Goal: Task Accomplishment & Management: Manage account settings

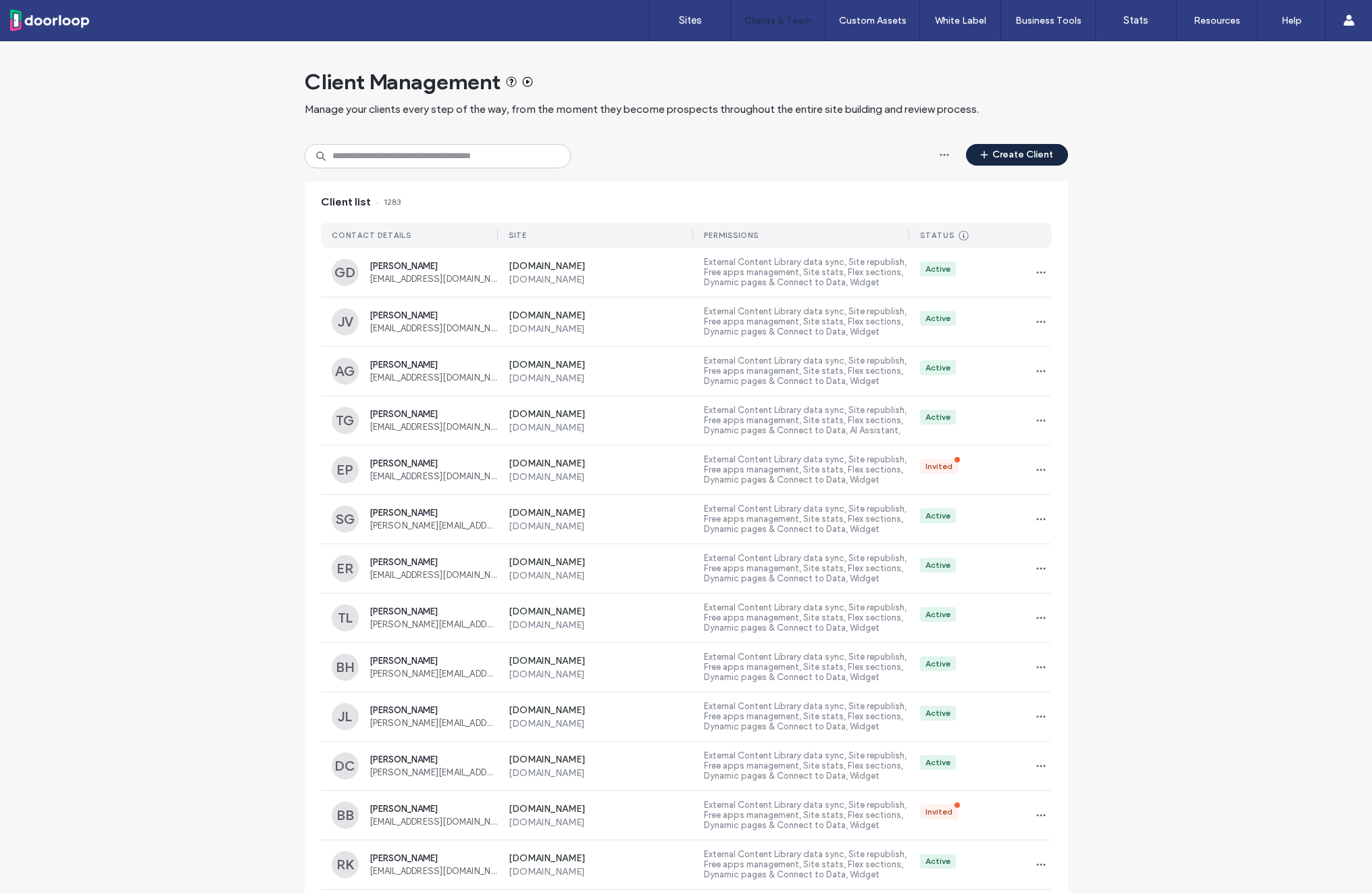
click at [1006, 162] on button "Create Client" at bounding box center [1017, 154] width 102 height 22
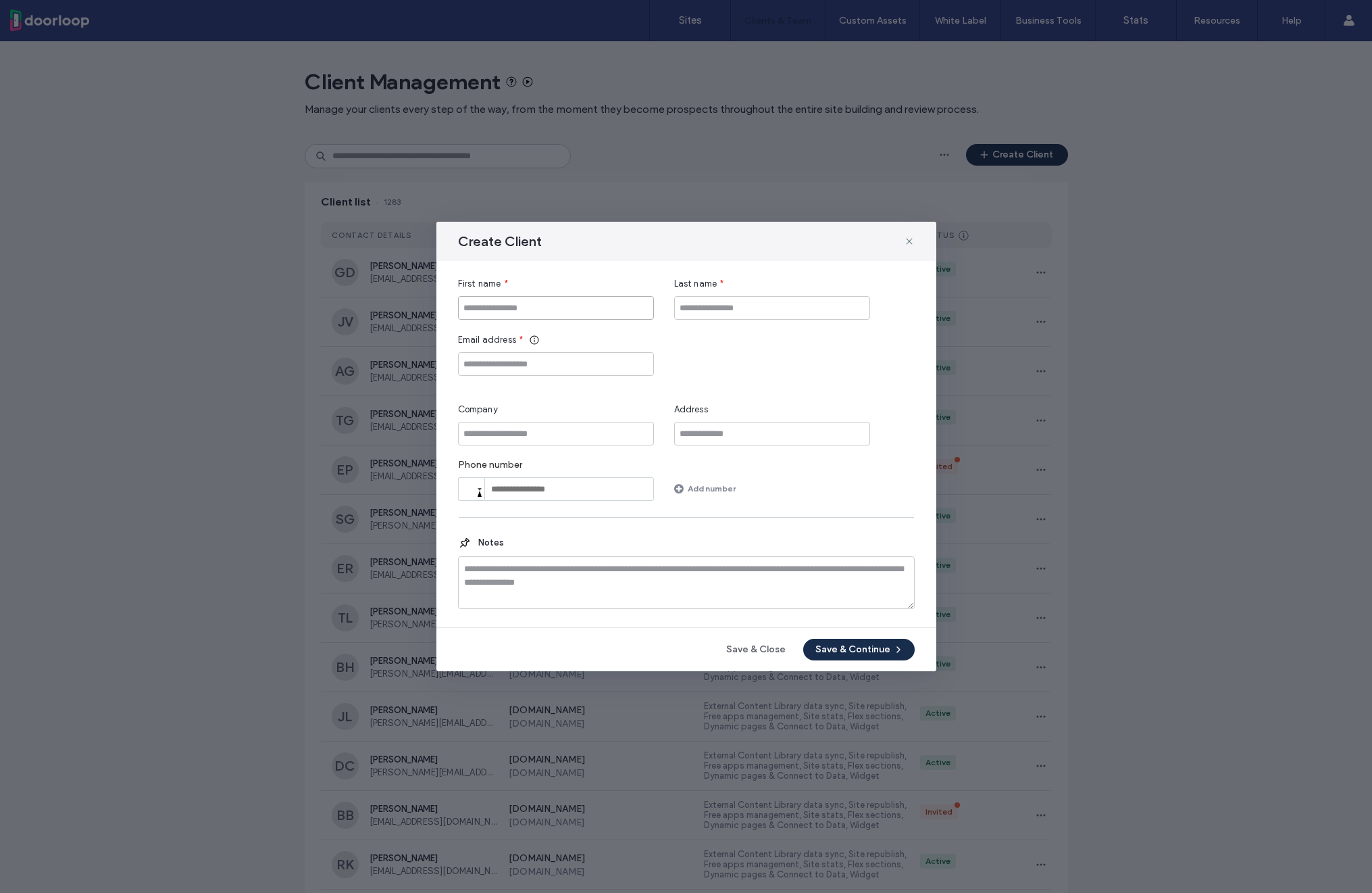
click at [615, 315] on input "First name" at bounding box center [555, 307] width 196 height 23
type input "****"
type input "*********"
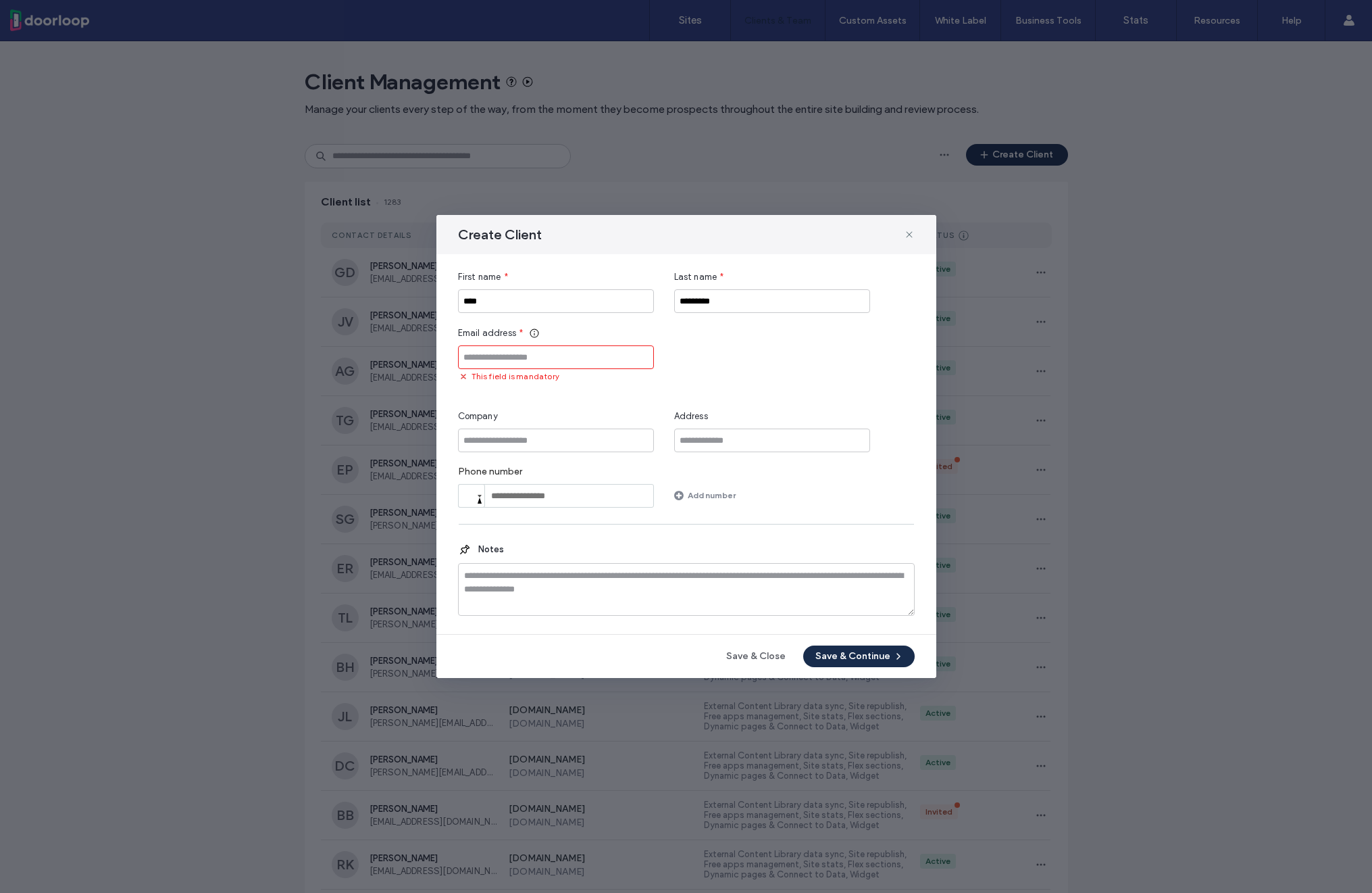
paste input "**********"
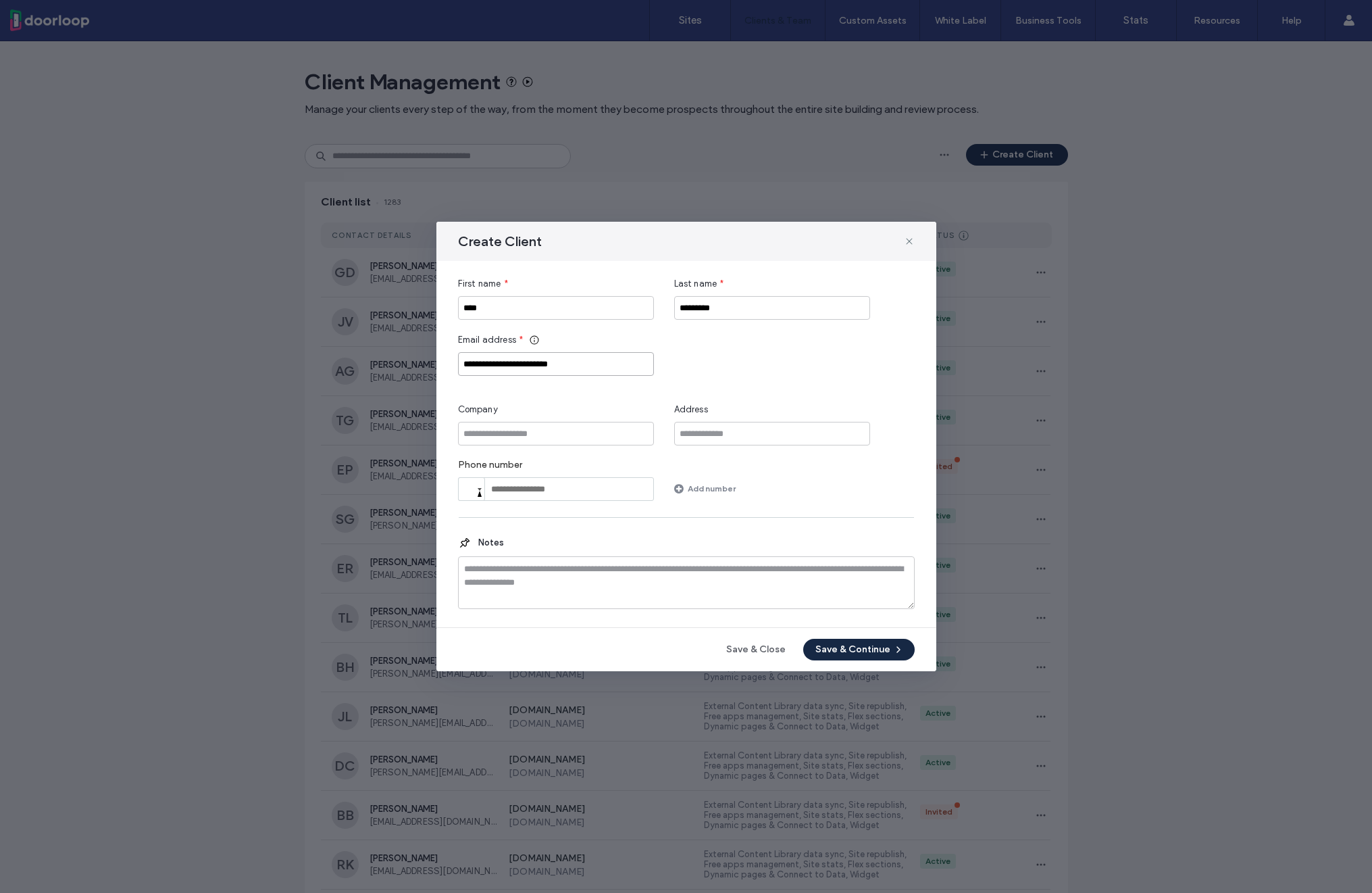
type input "**********"
click at [833, 651] on button "Save & Continue" at bounding box center [858, 649] width 111 height 22
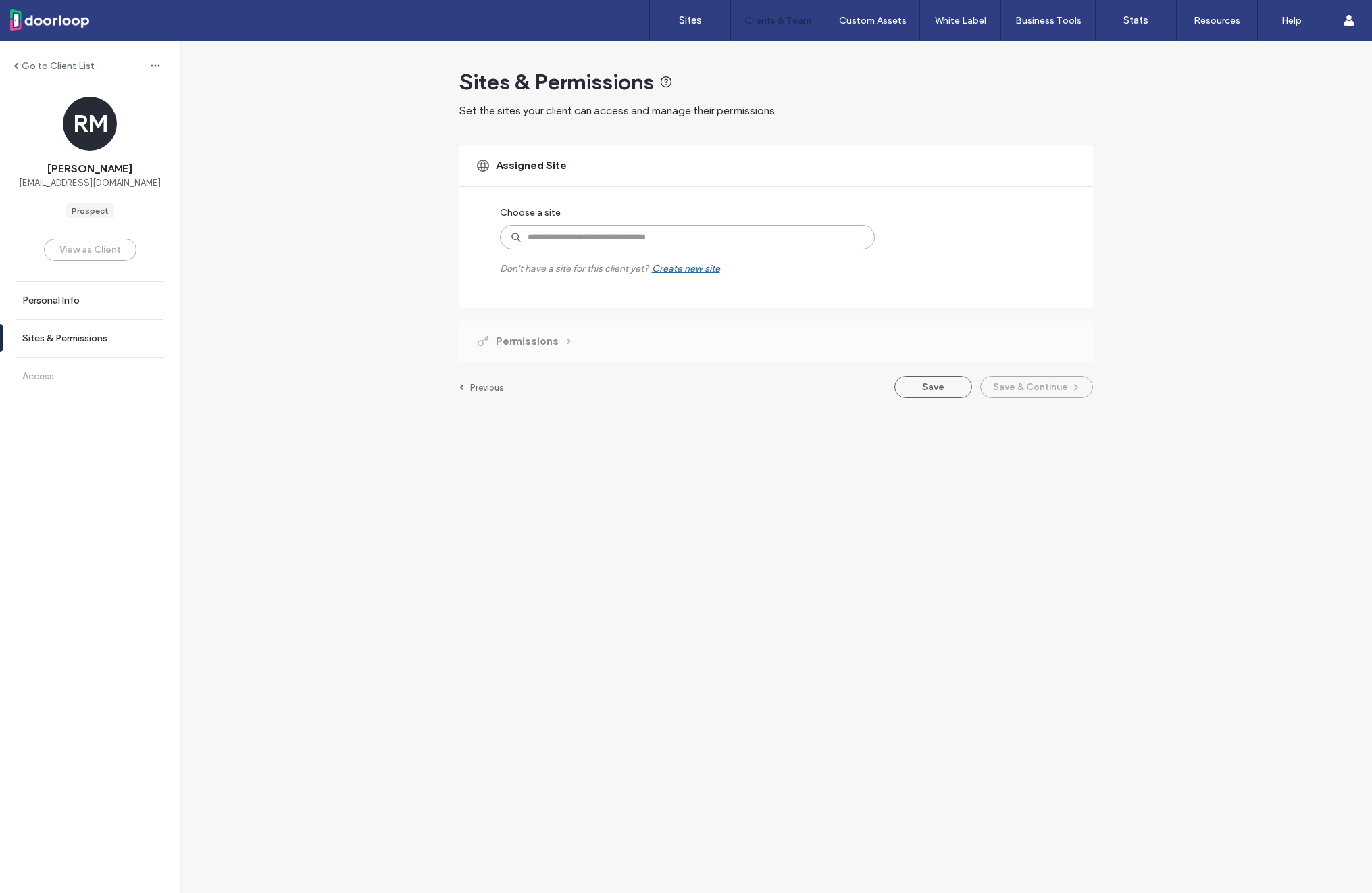
click at [563, 242] on input at bounding box center [687, 237] width 375 height 24
type input "*****"
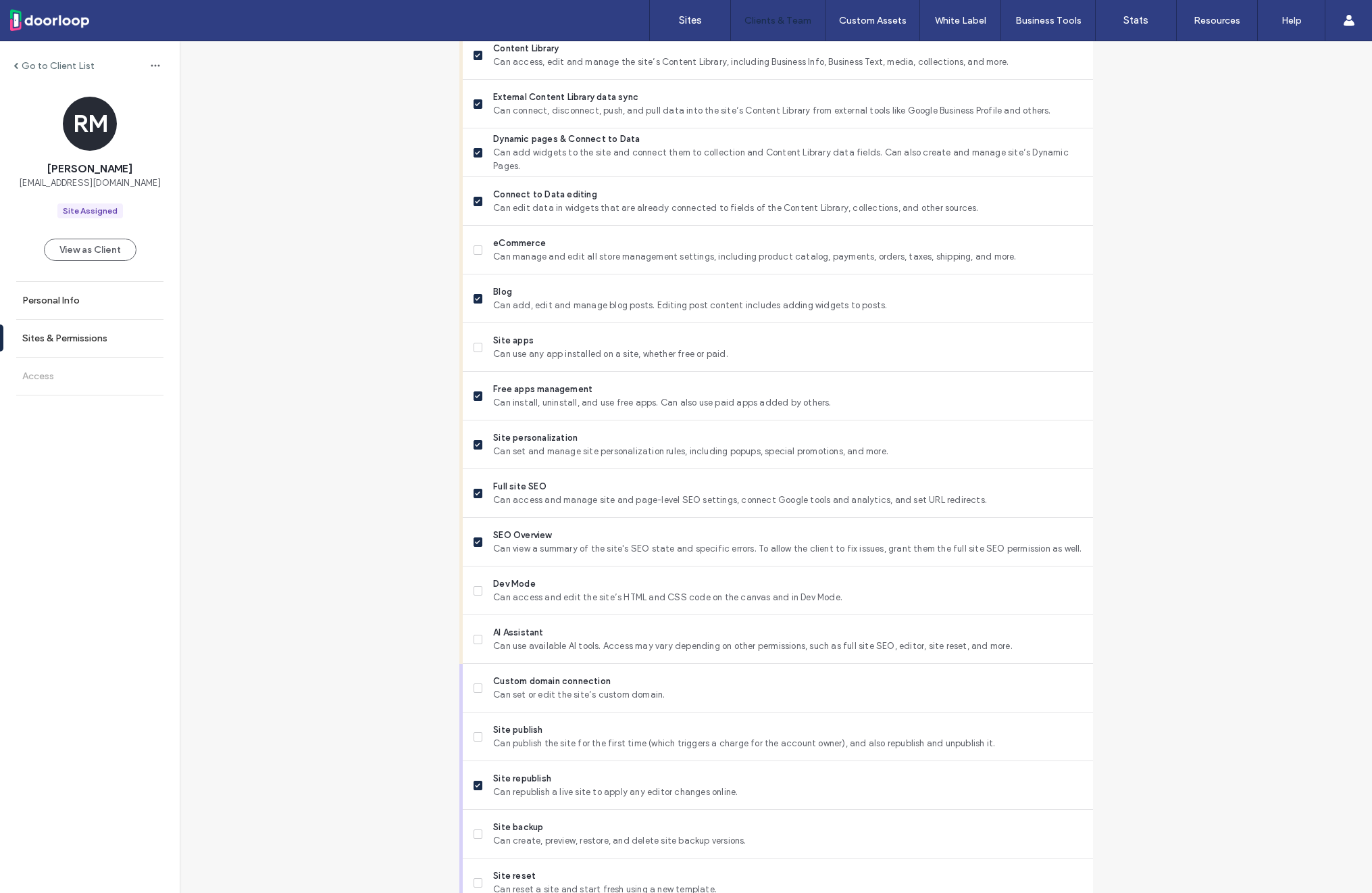
scroll to position [758, 0]
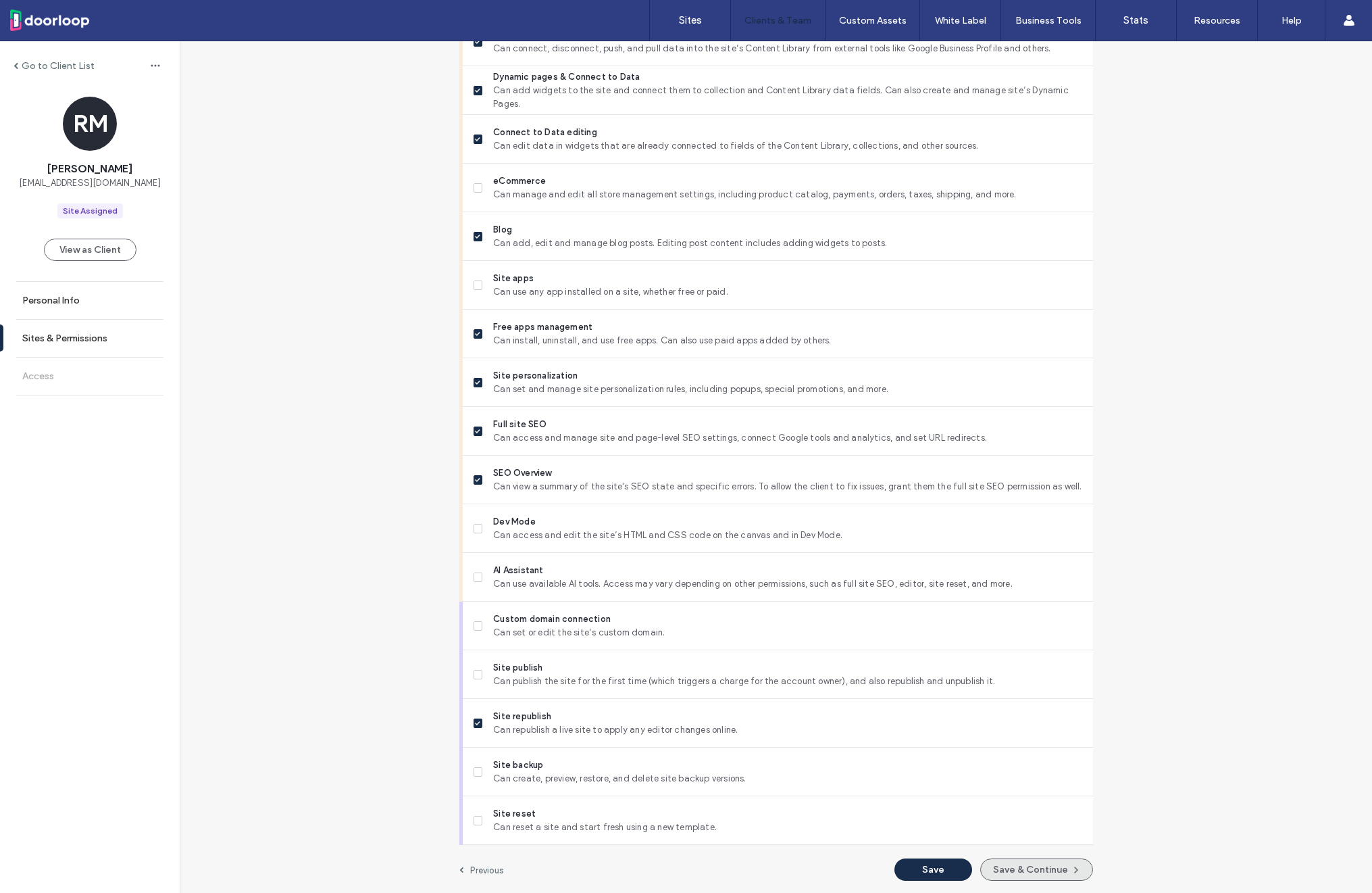
click at [1003, 871] on button "Save & Continue" at bounding box center [1037, 870] width 113 height 22
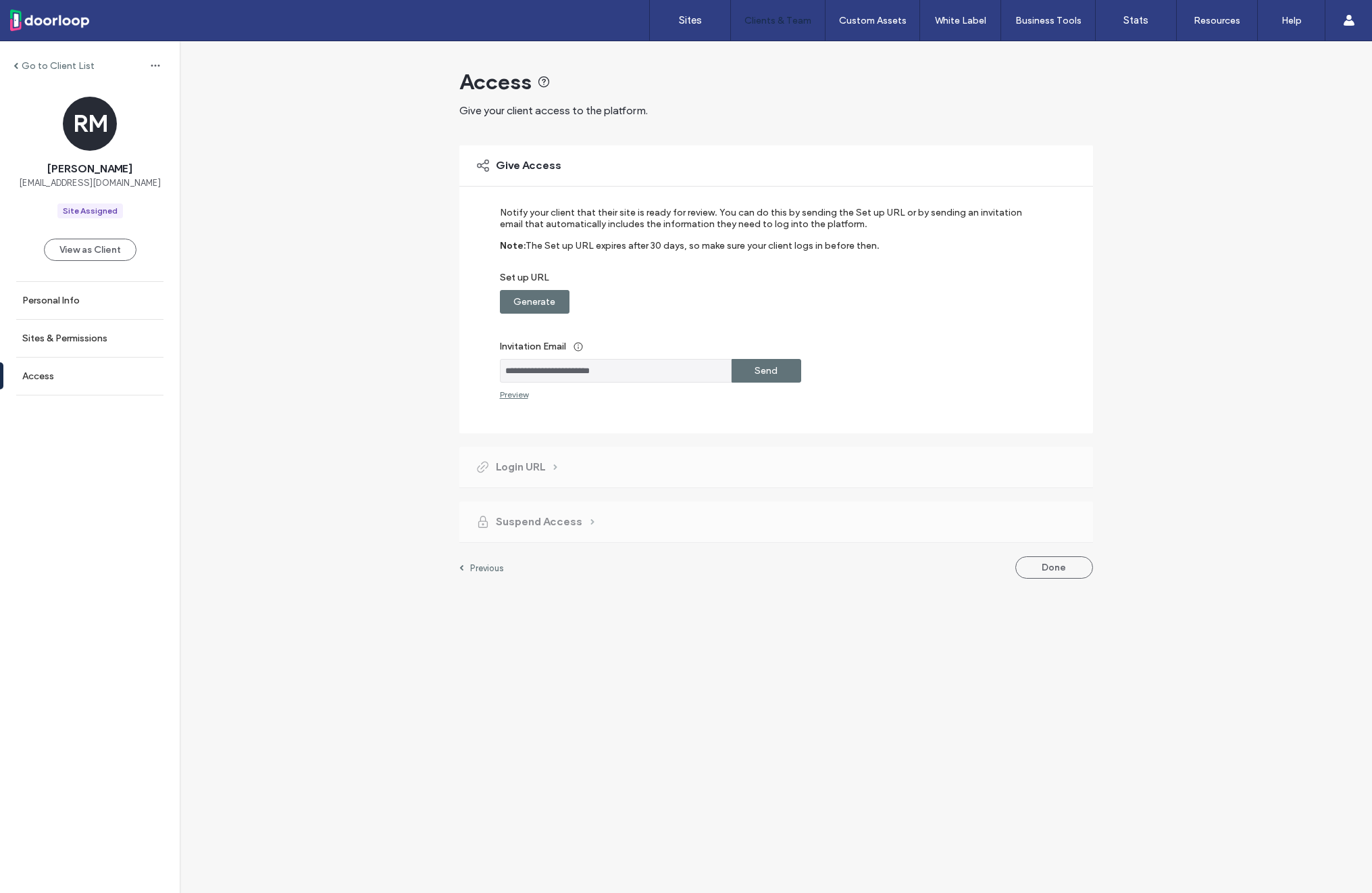
click at [519, 307] on label "Generate" at bounding box center [534, 301] width 42 height 25
click at [760, 303] on label "Copy" at bounding box center [766, 301] width 24 height 25
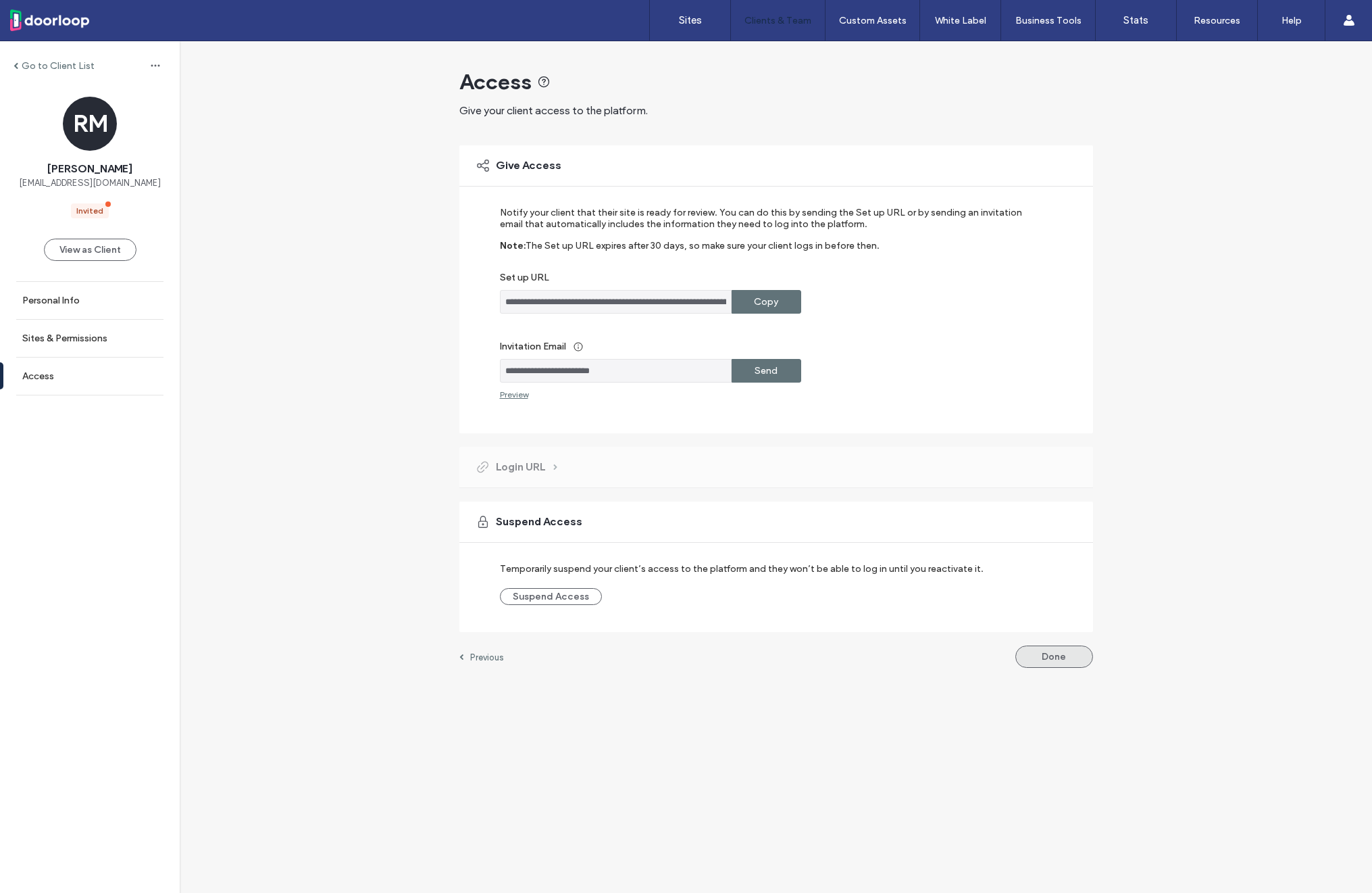
click at [1067, 647] on button "Done" at bounding box center [1054, 657] width 78 height 22
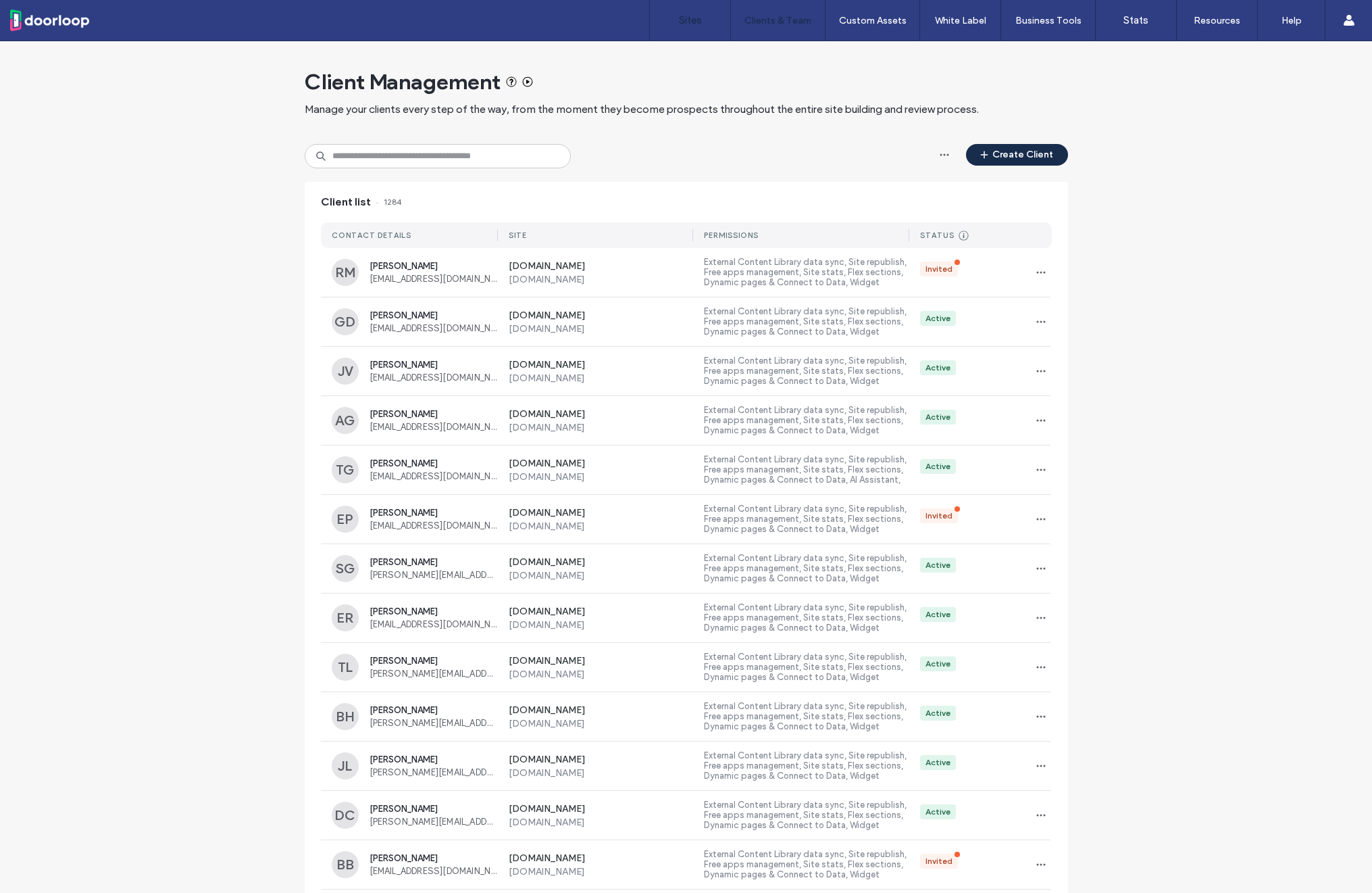
click at [691, 23] on label "Sites" at bounding box center [690, 20] width 23 height 12
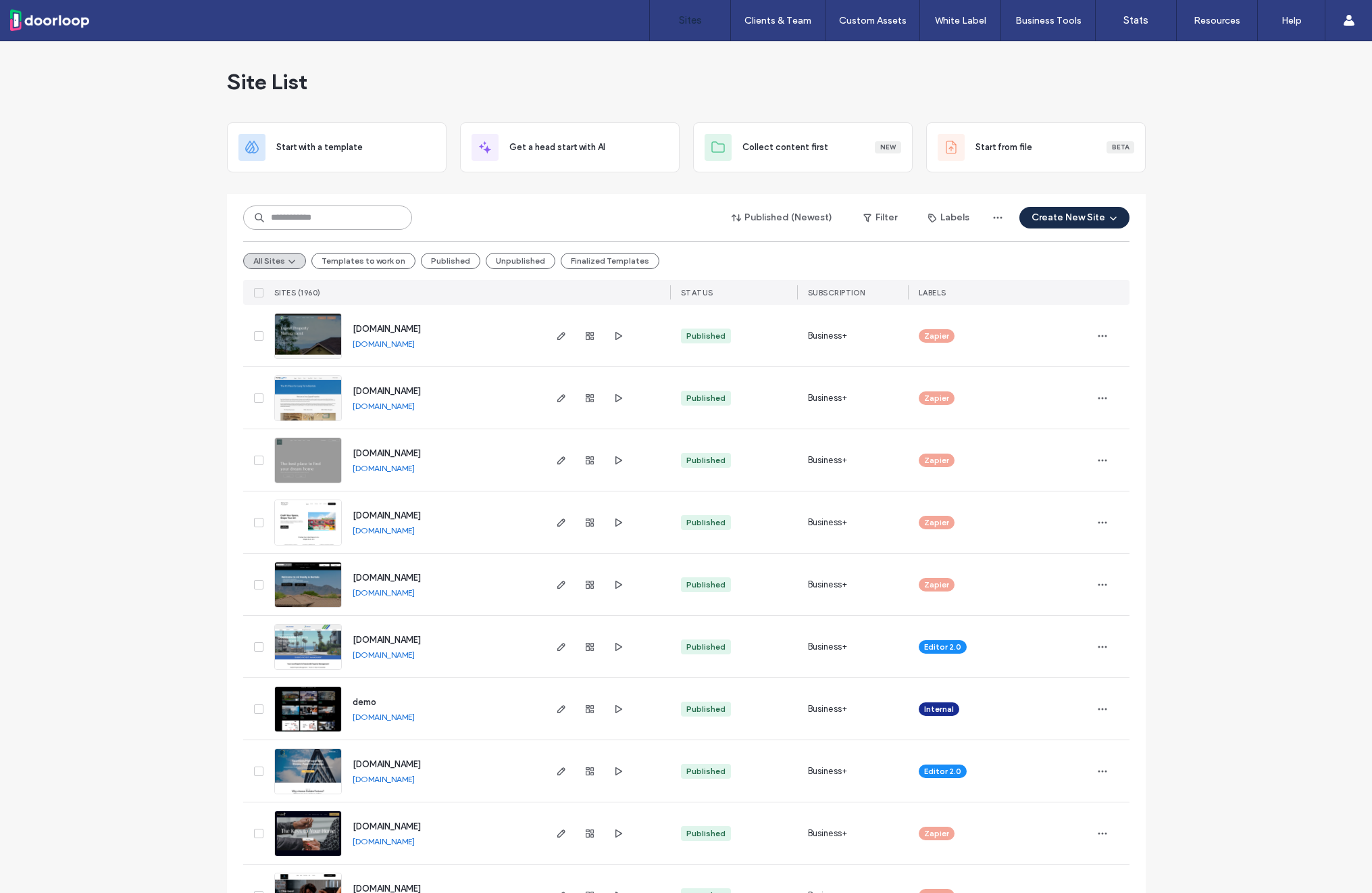
click at [347, 213] on input at bounding box center [328, 217] width 169 height 24
paste input "********"
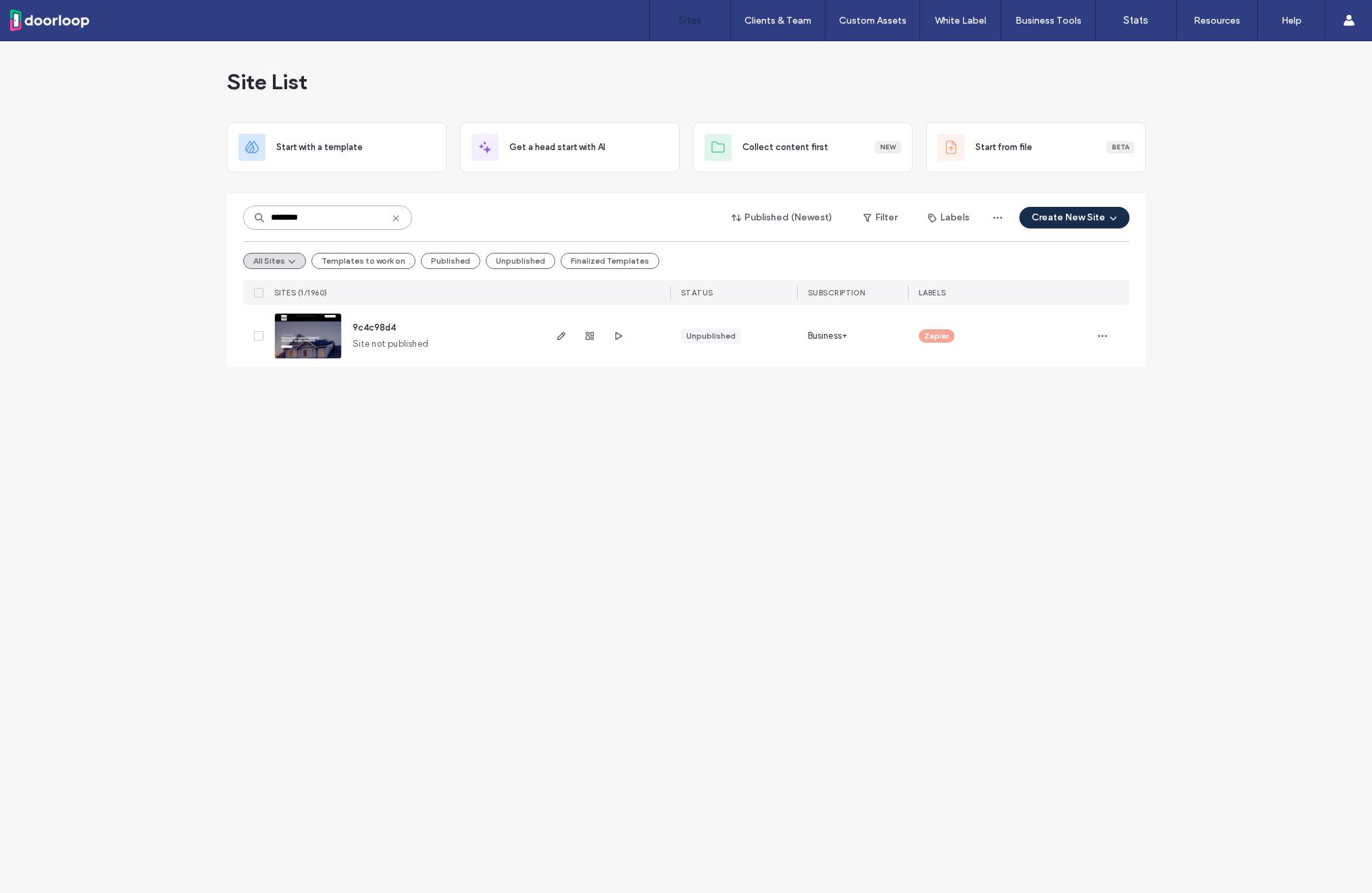
type input "********"
click at [361, 326] on span "9c4c98d4" at bounding box center [374, 328] width 43 height 10
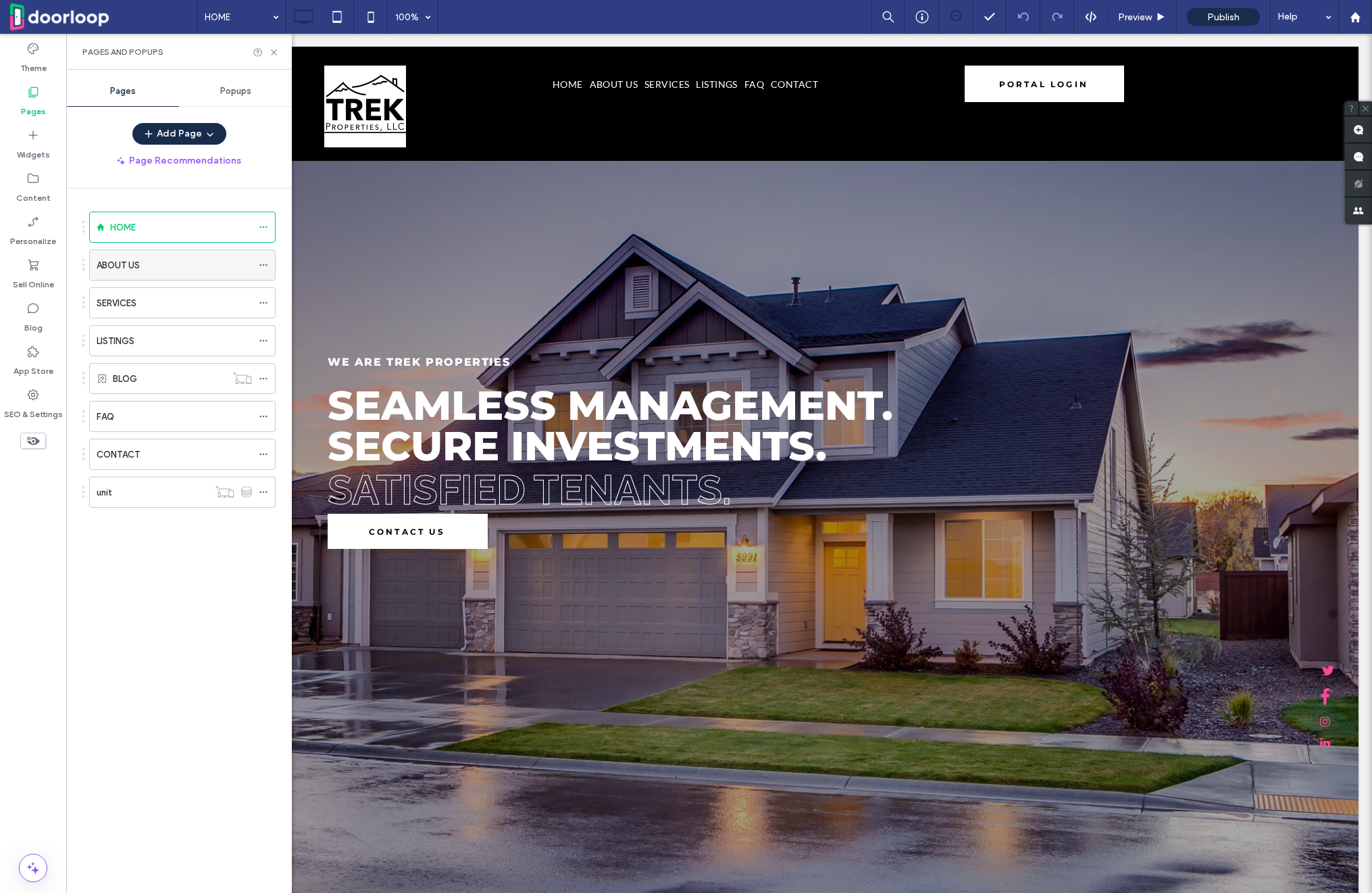
click at [264, 267] on icon at bounding box center [263, 265] width 9 height 9
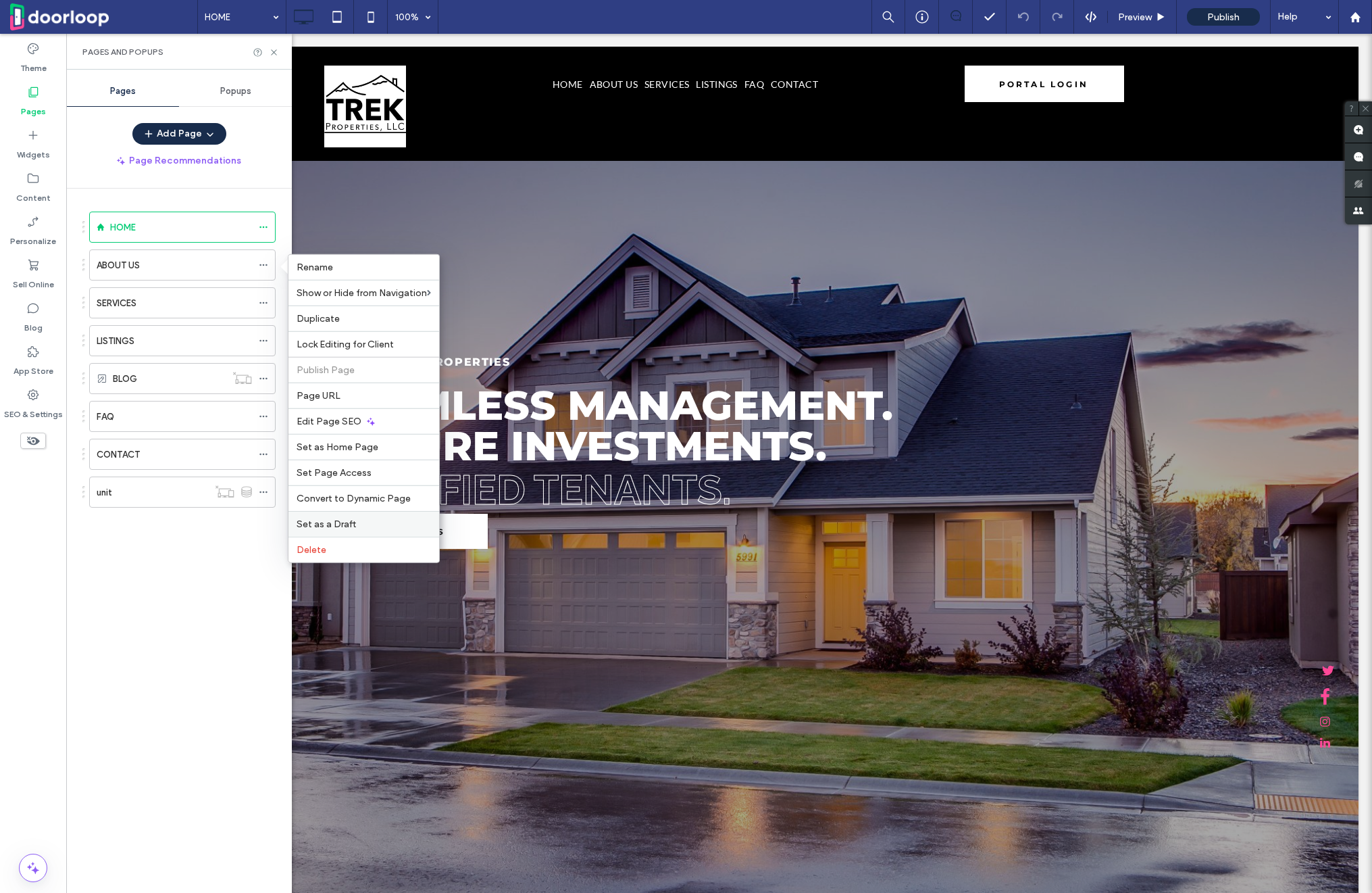
click at [348, 519] on span "Set as a Draft" at bounding box center [326, 524] width 60 height 11
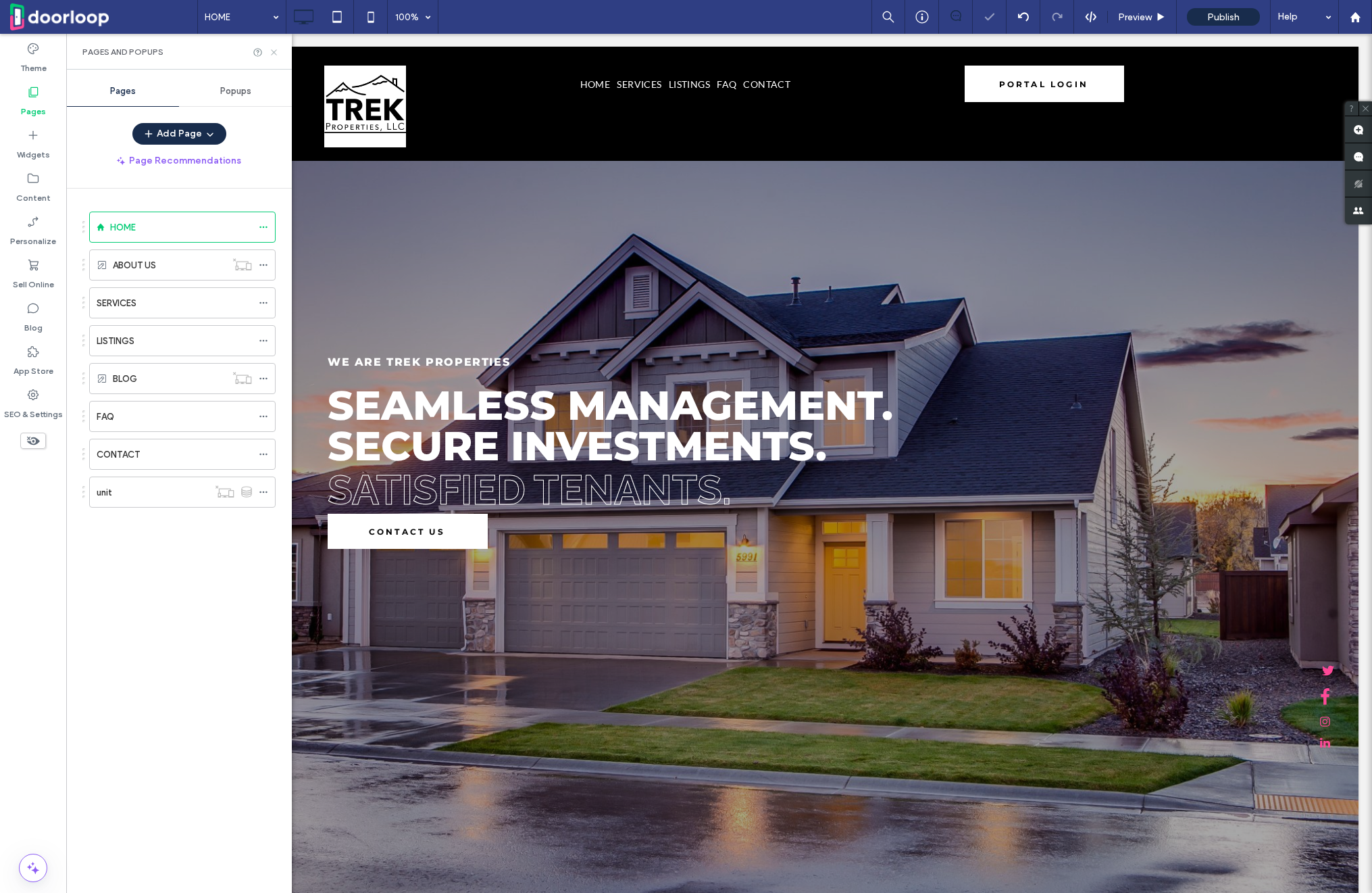
click at [272, 51] on icon at bounding box center [274, 53] width 10 height 10
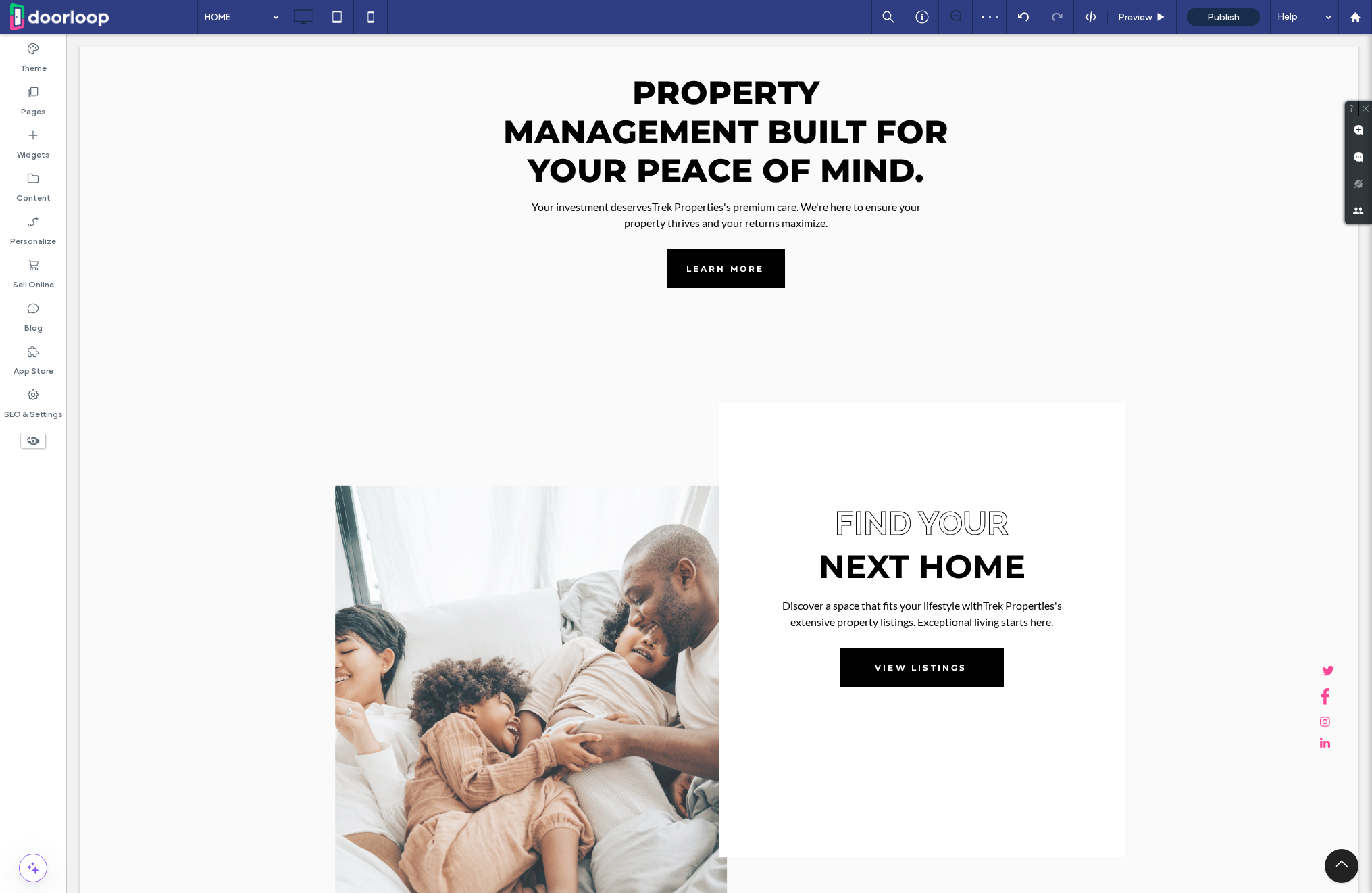
scroll to position [888, 0]
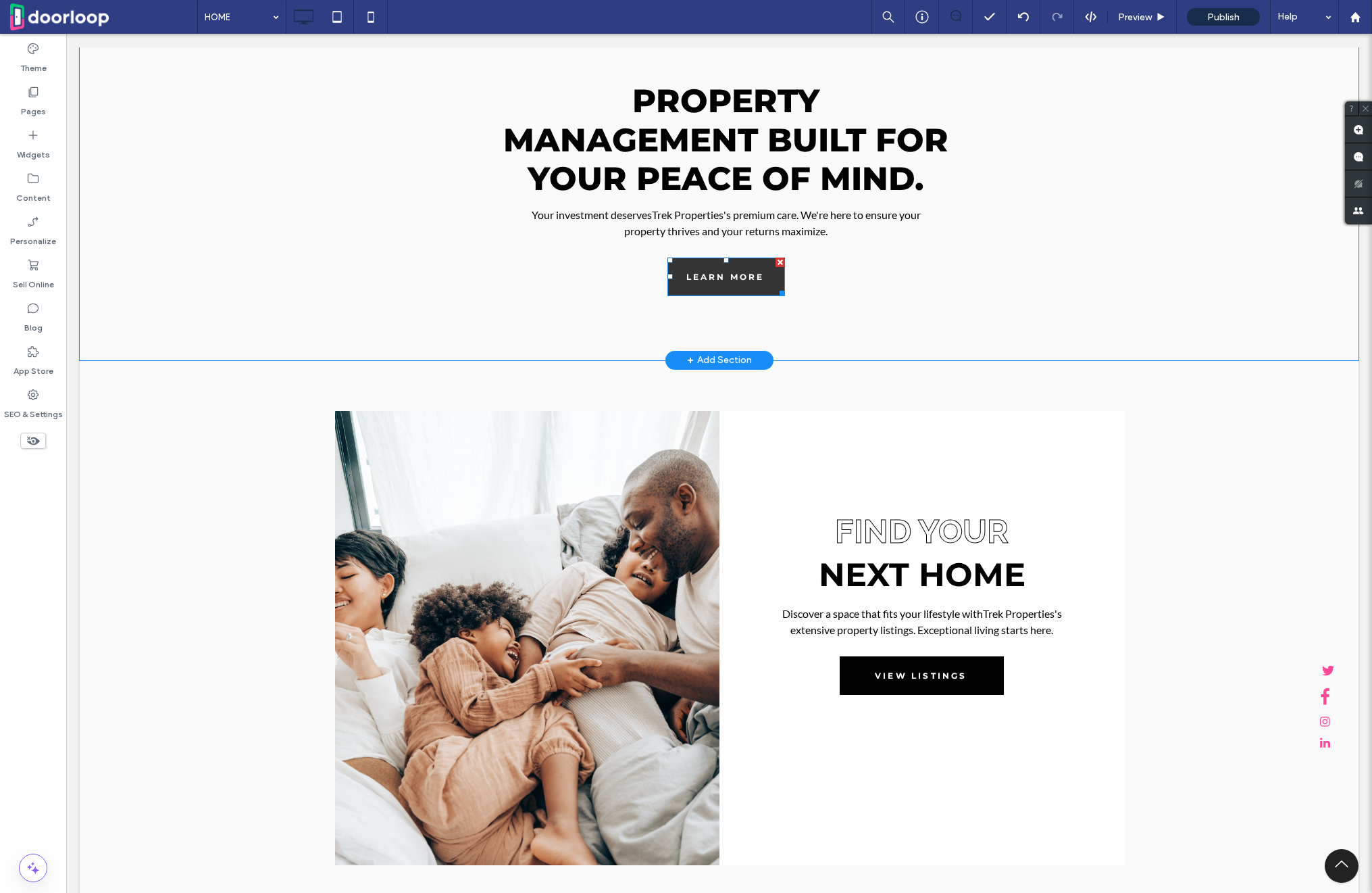
click at [730, 283] on span "LEARN MORE" at bounding box center [725, 276] width 78 height 32
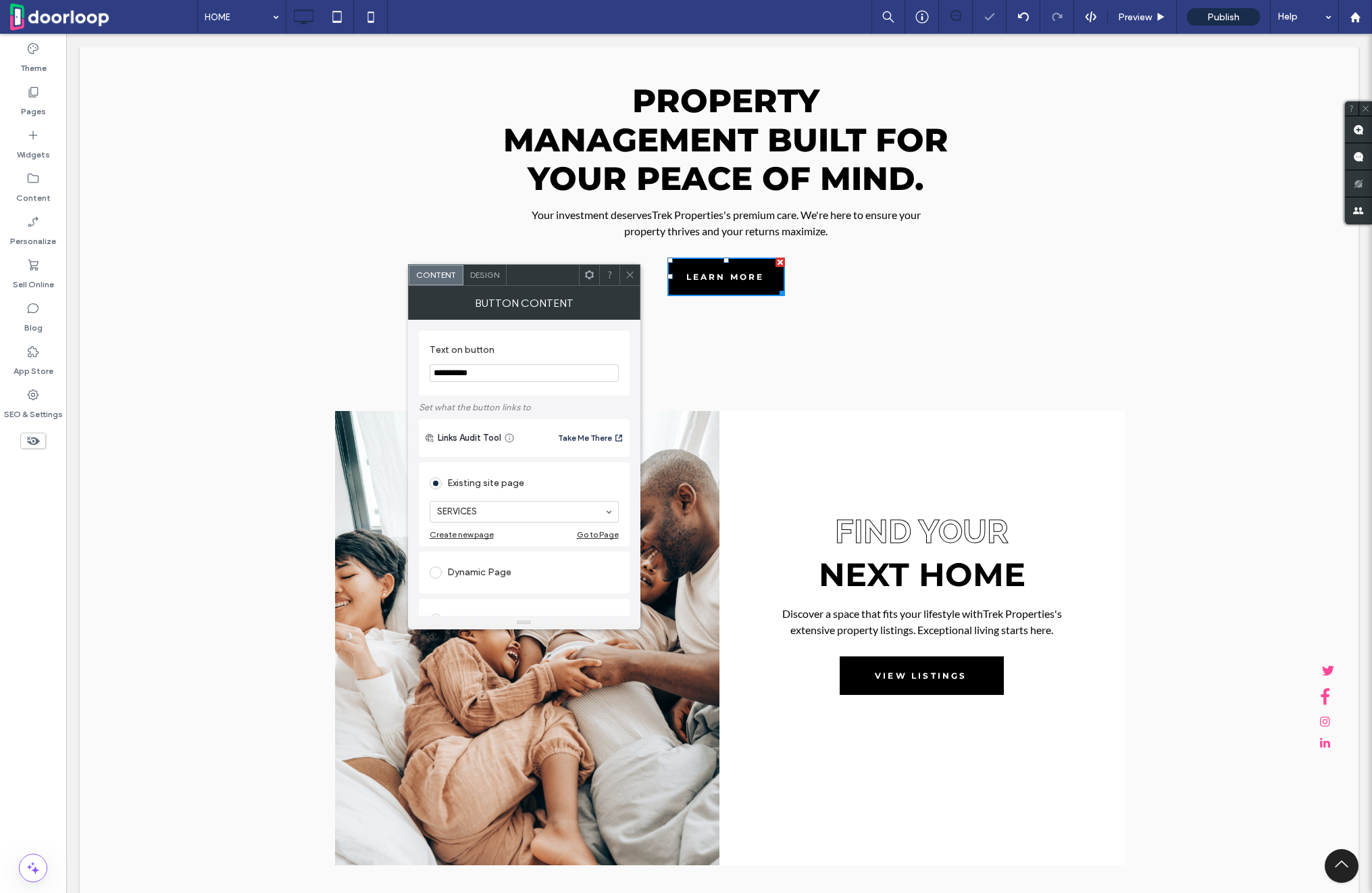
click at [628, 270] on icon at bounding box center [630, 275] width 10 height 10
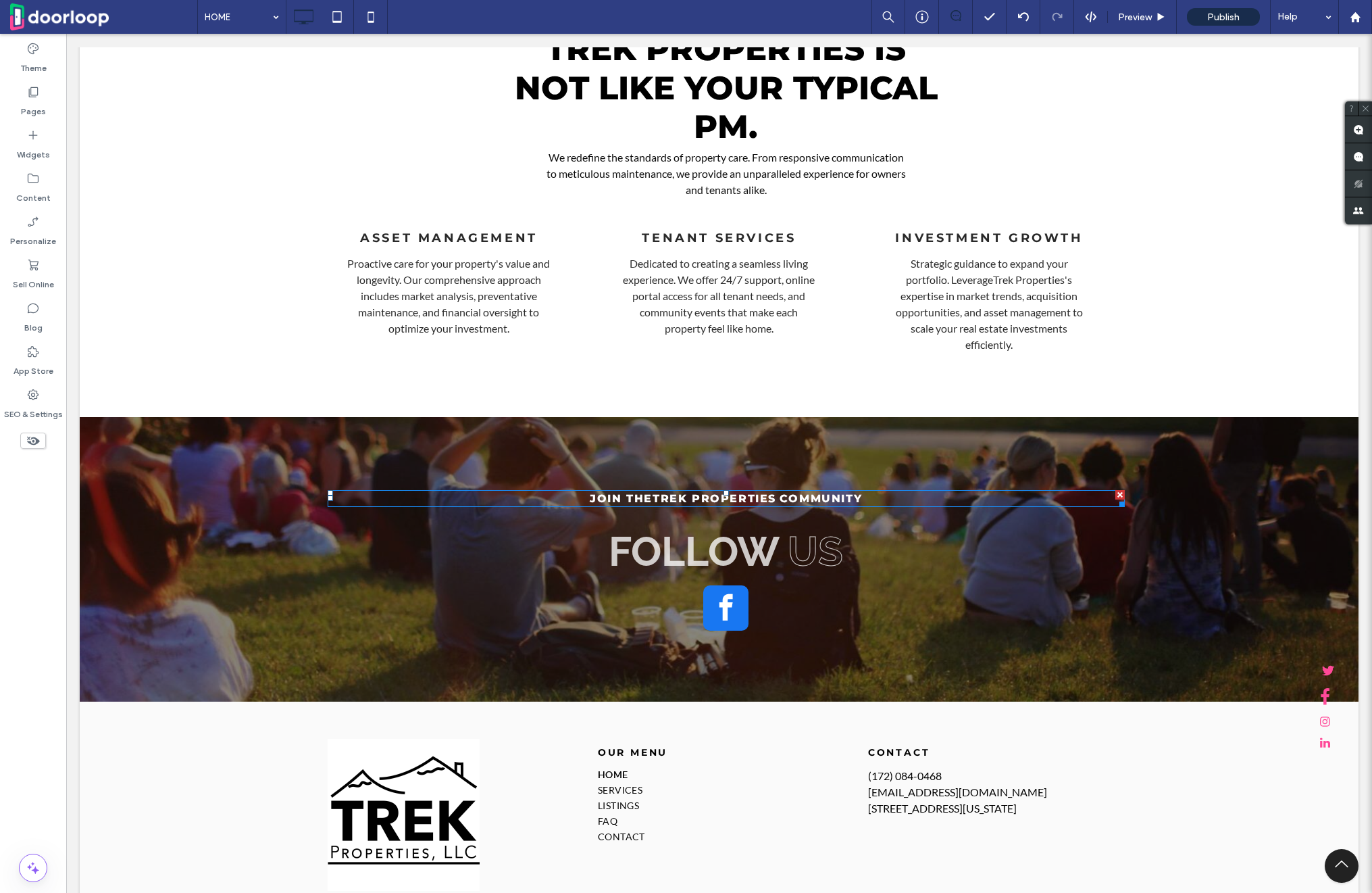
scroll to position [3110, 0]
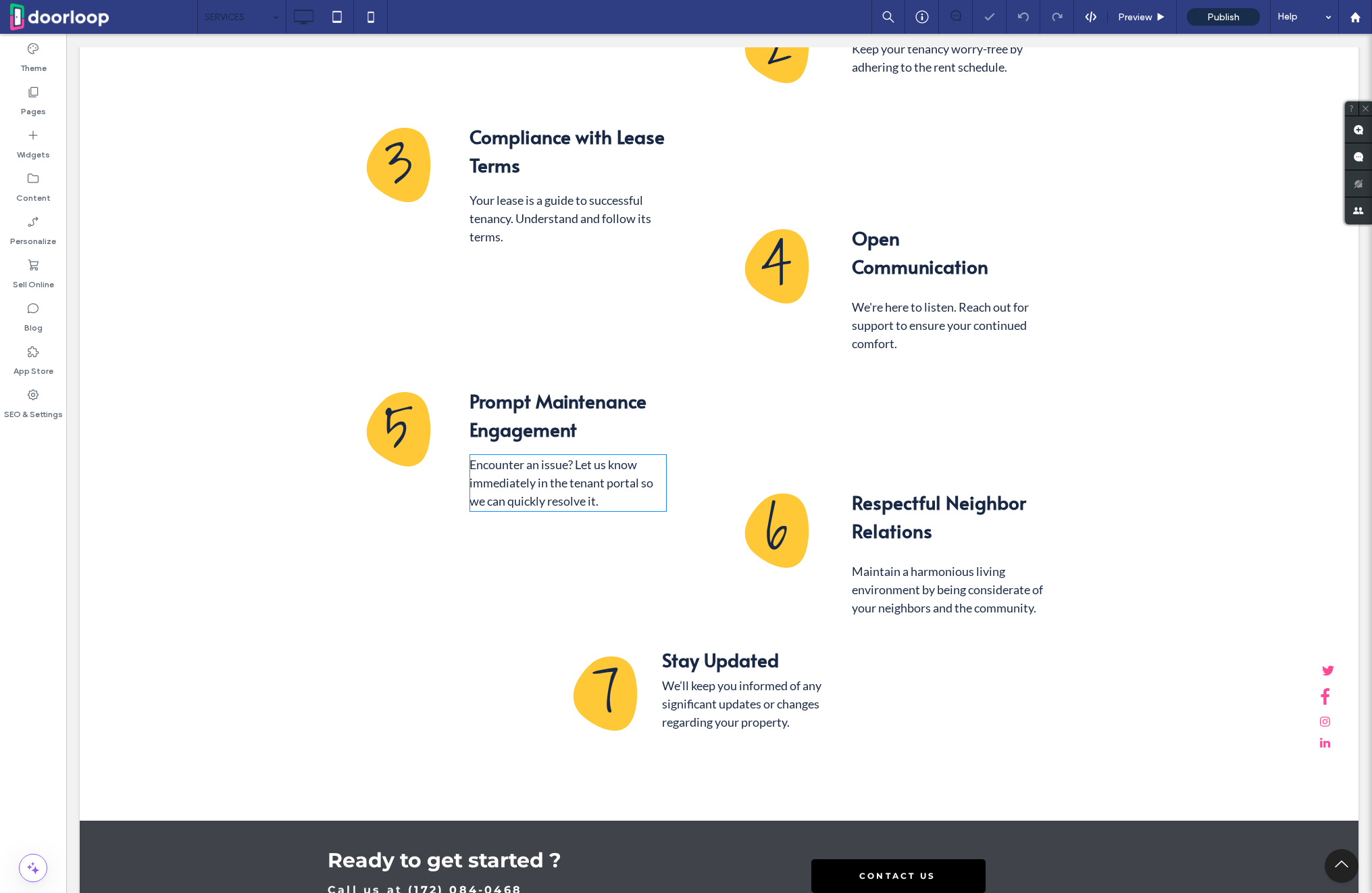
scroll to position [2921, 0]
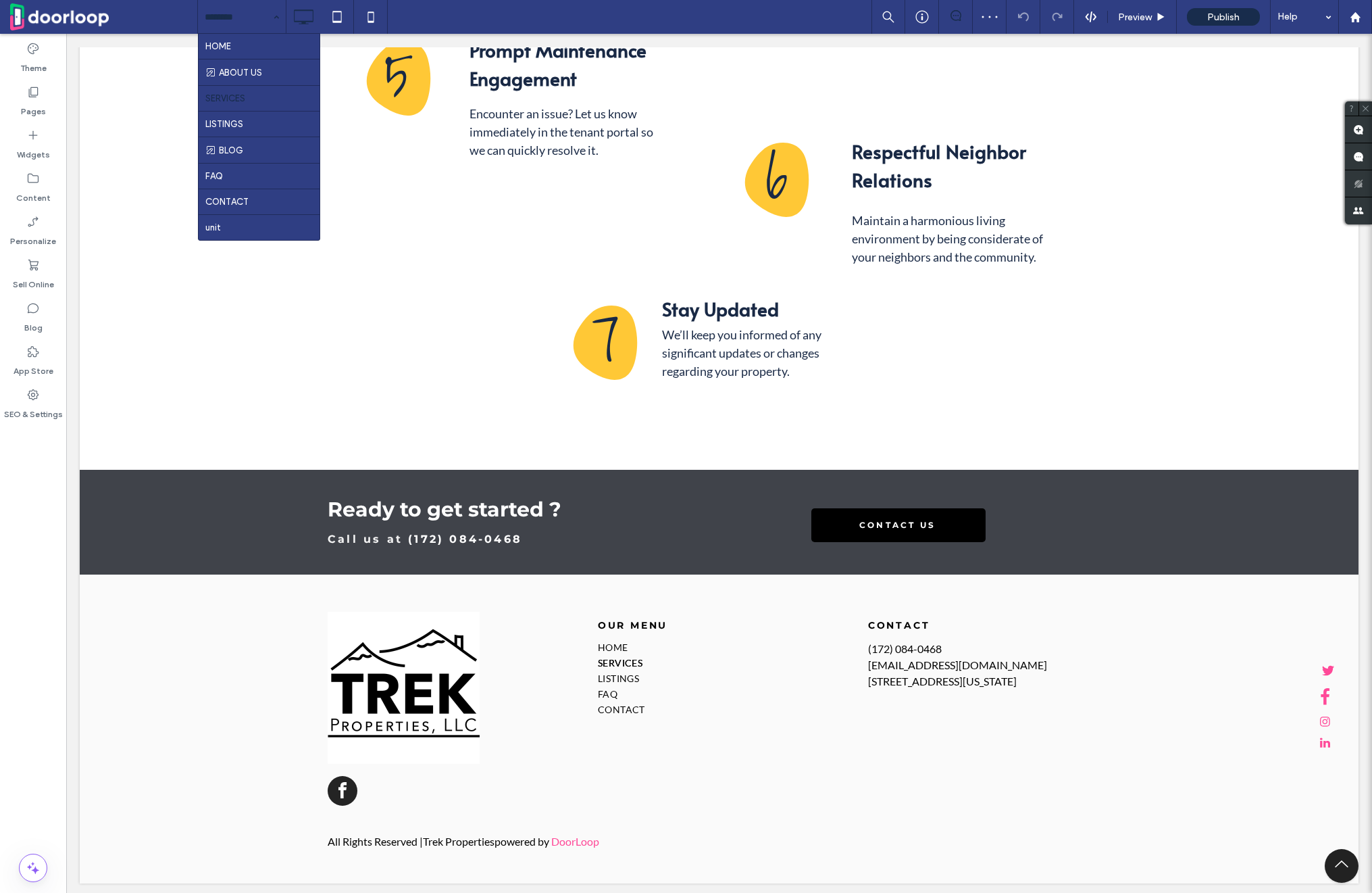
click at [260, 16] on input at bounding box center [238, 16] width 67 height 34
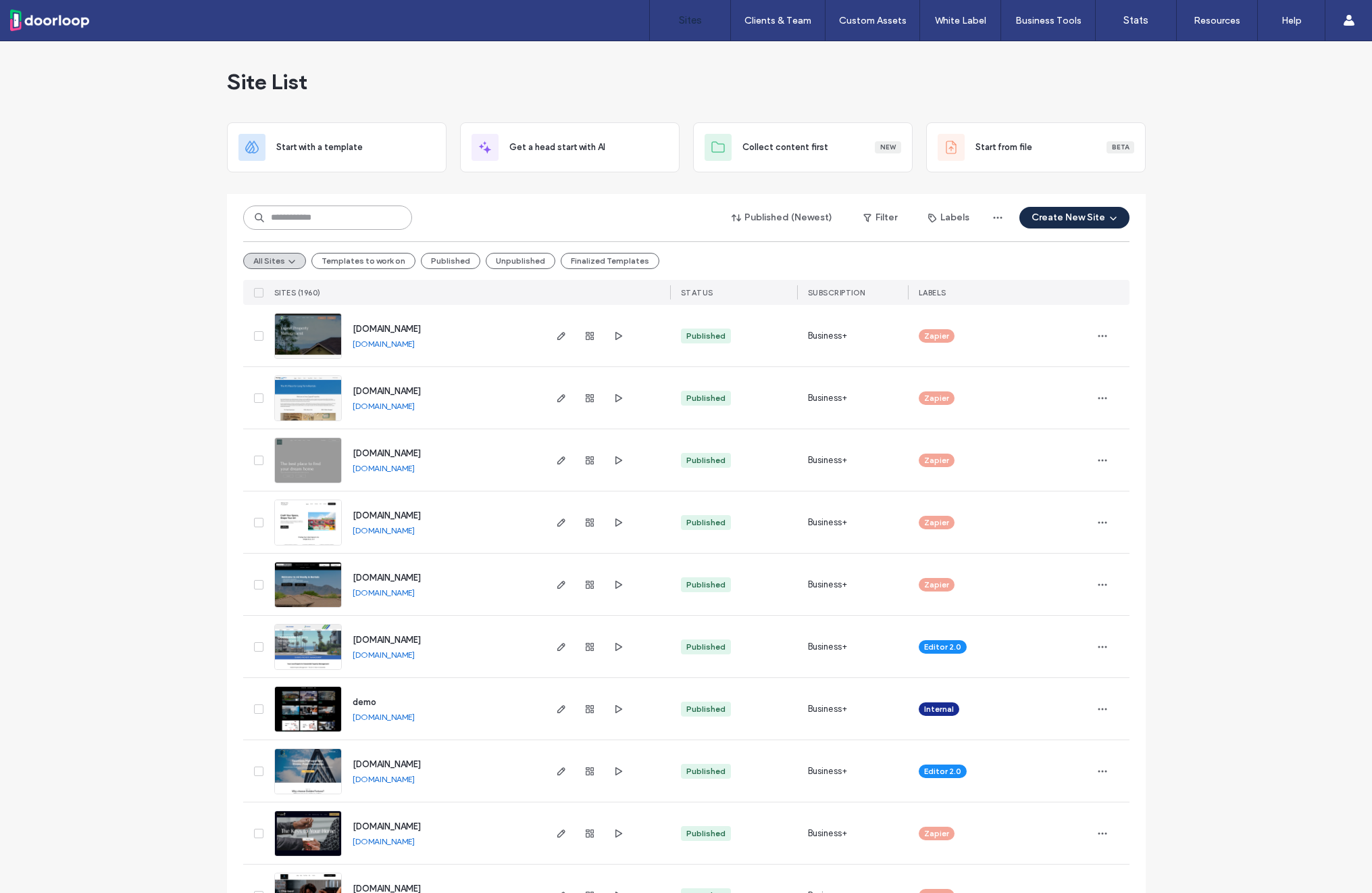
click at [278, 210] on input at bounding box center [328, 217] width 169 height 24
paste input "********"
type input "********"
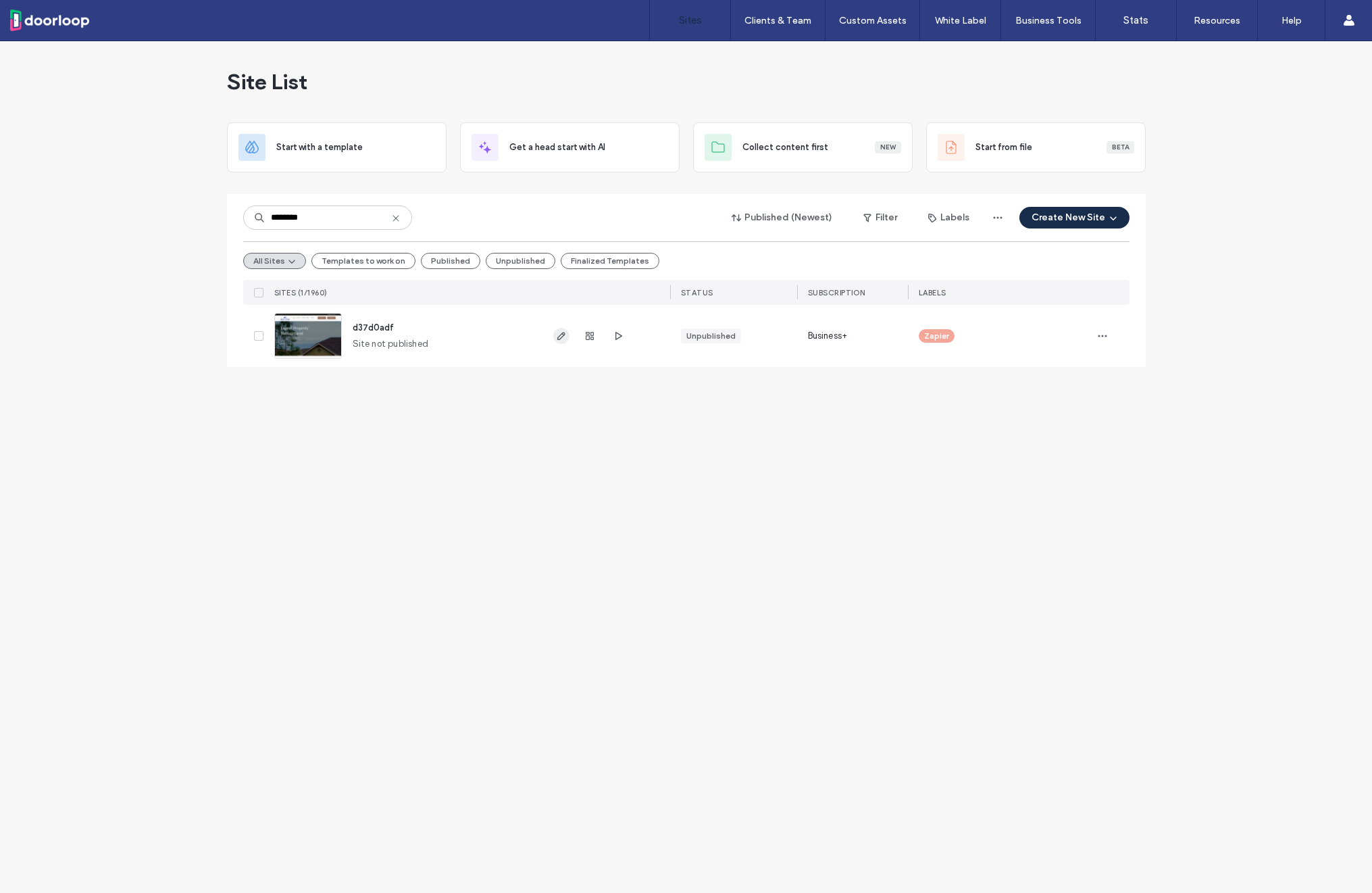
click at [564, 338] on icon "button" at bounding box center [561, 336] width 11 height 11
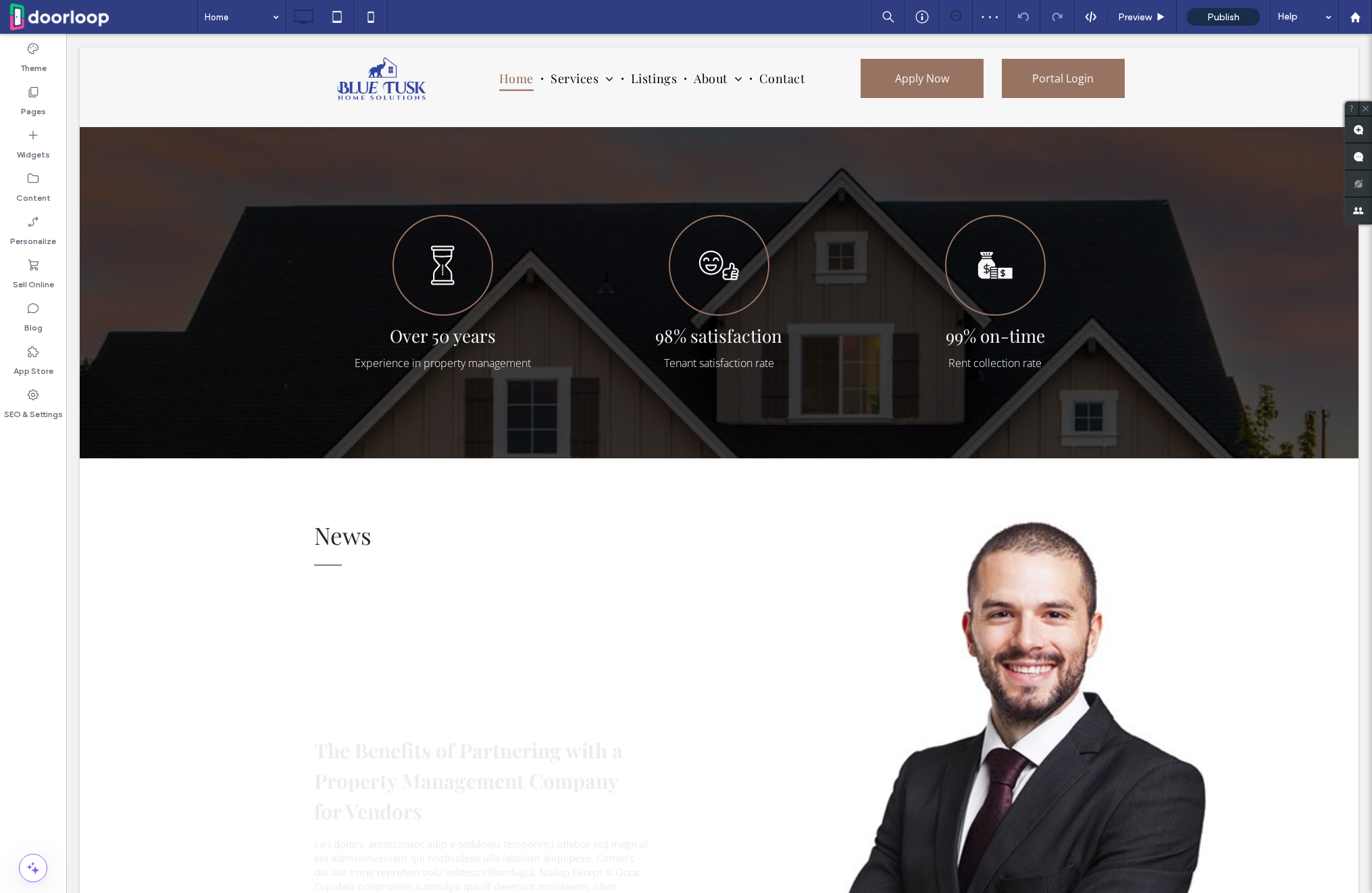
scroll to position [1272, 0]
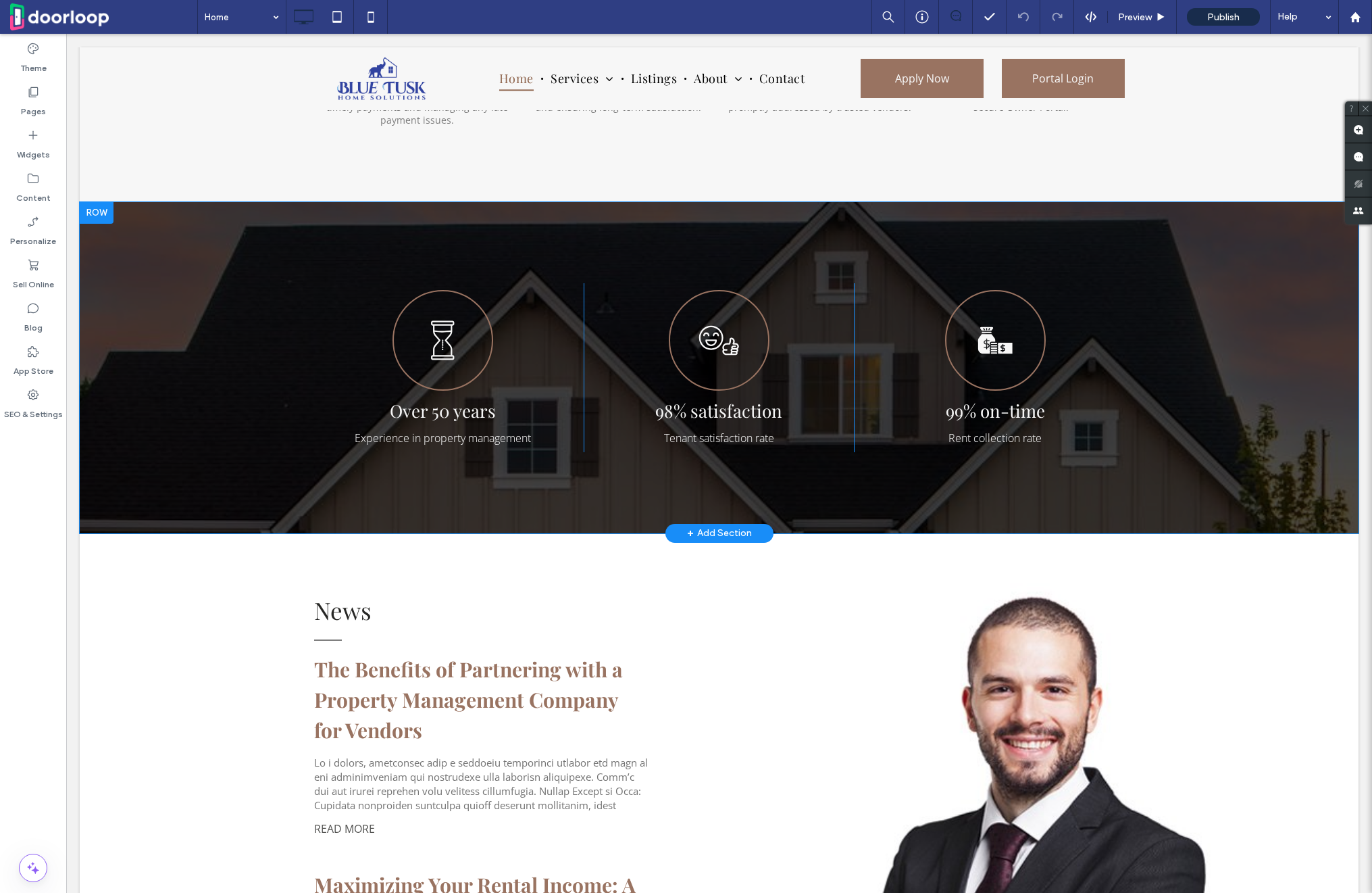
click at [103, 211] on div at bounding box center [96, 212] width 34 height 22
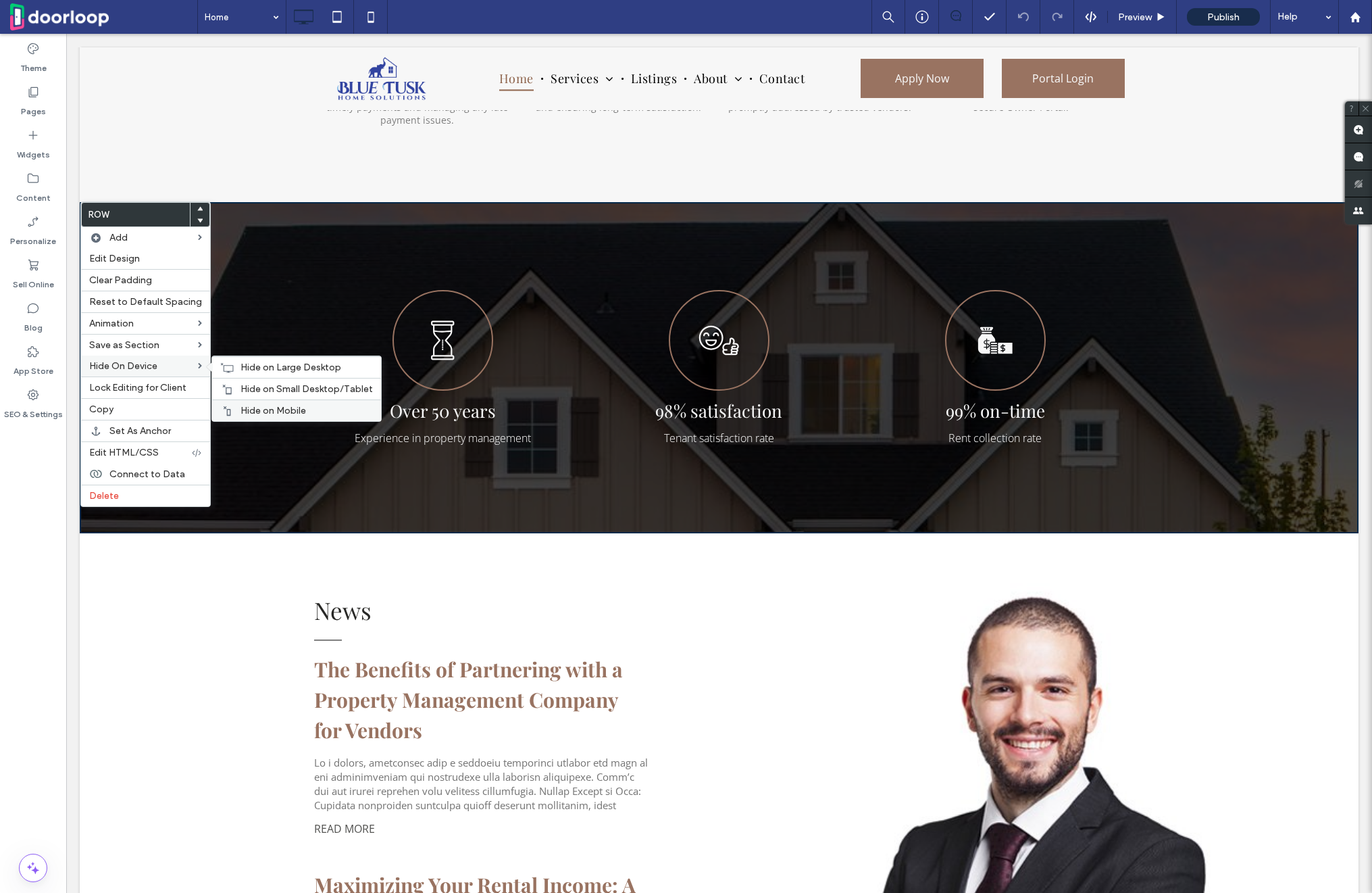
click at [307, 411] on label "Hide on Mobile" at bounding box center [307, 410] width 133 height 11
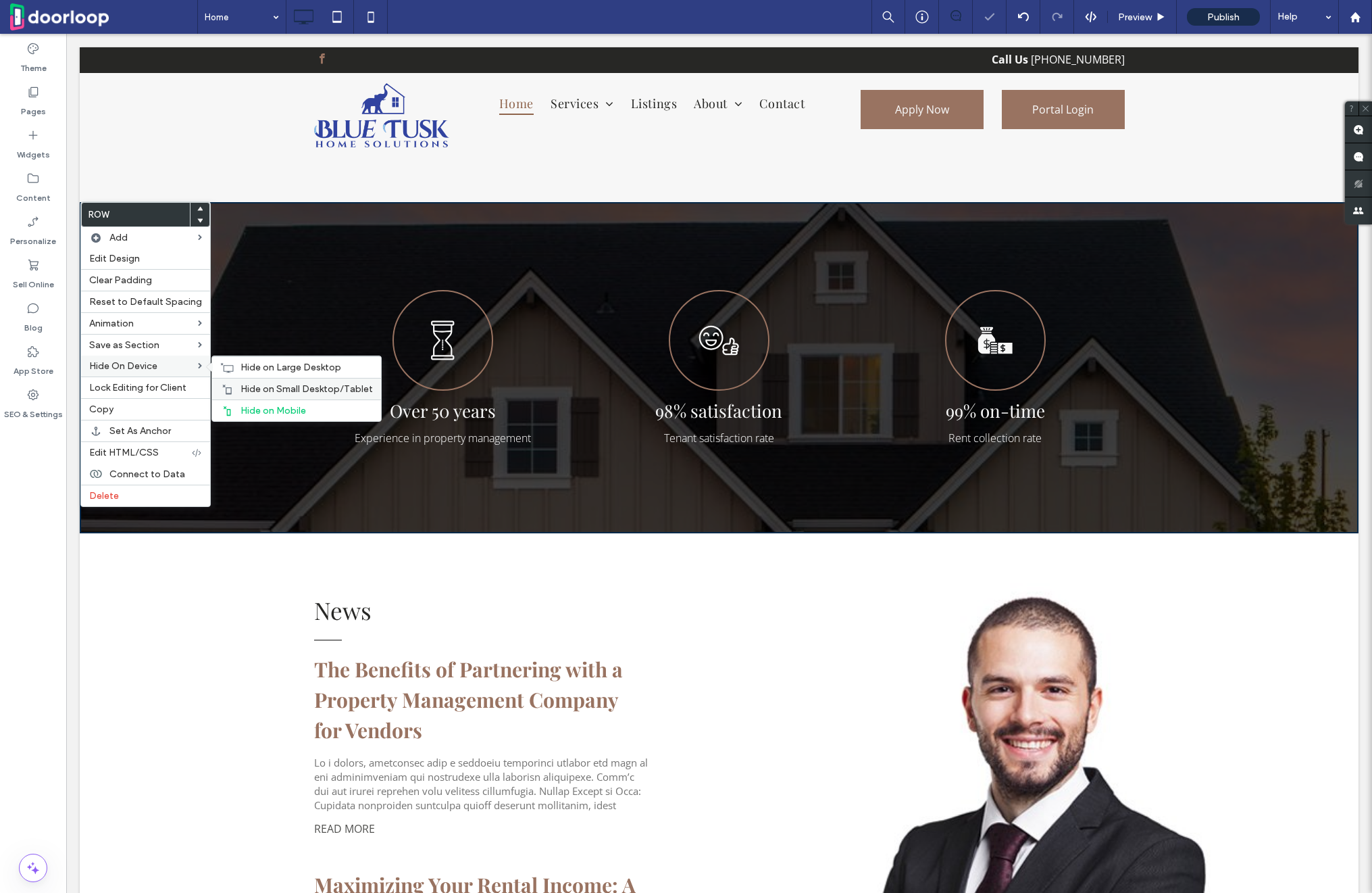
click at [307, 389] on span "Hide on Small Desktop/Tablet" at bounding box center [307, 388] width 133 height 11
click at [306, 368] on span "Hide on Large Desktop" at bounding box center [291, 367] width 101 height 11
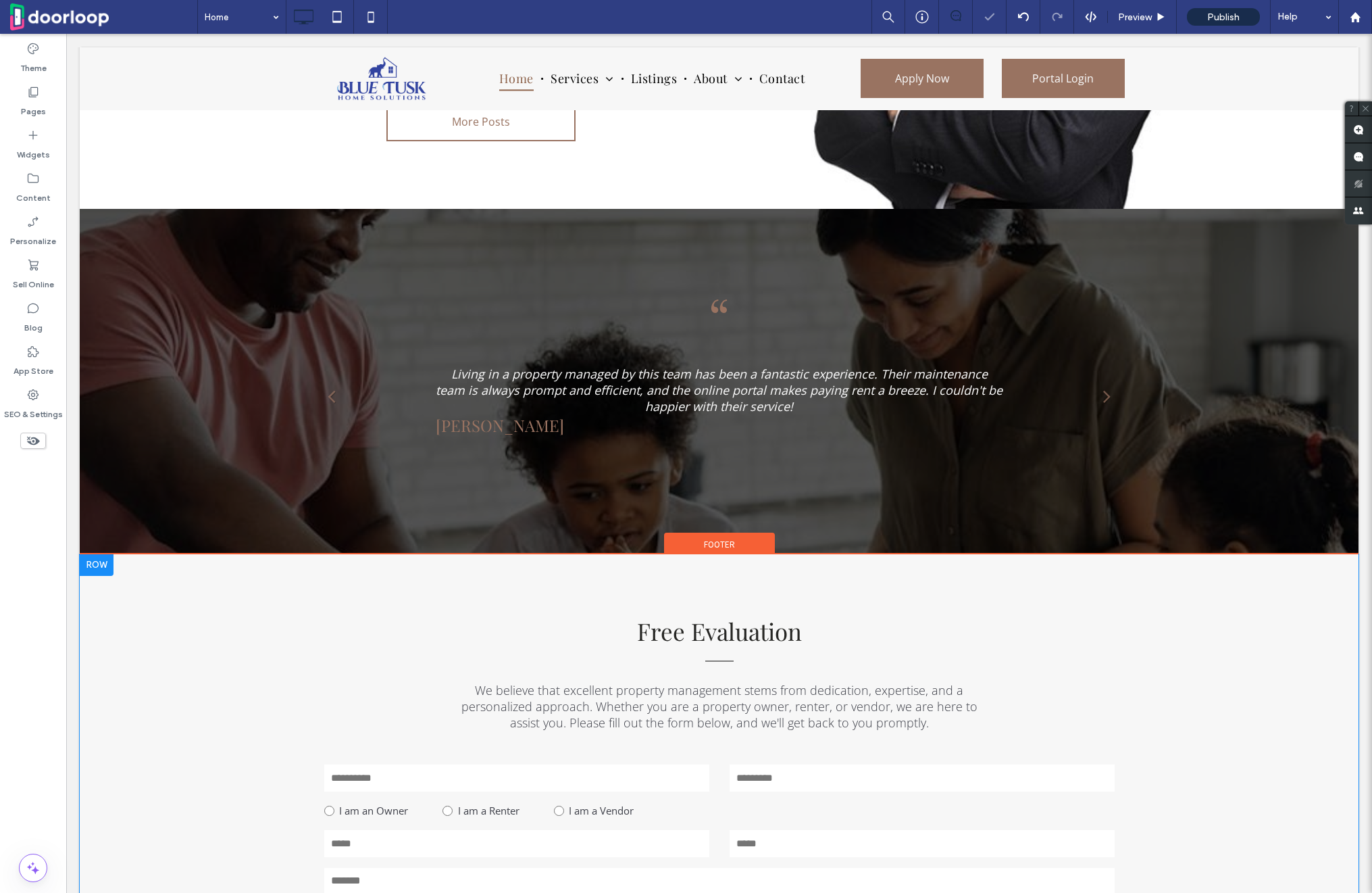
scroll to position [1135, 0]
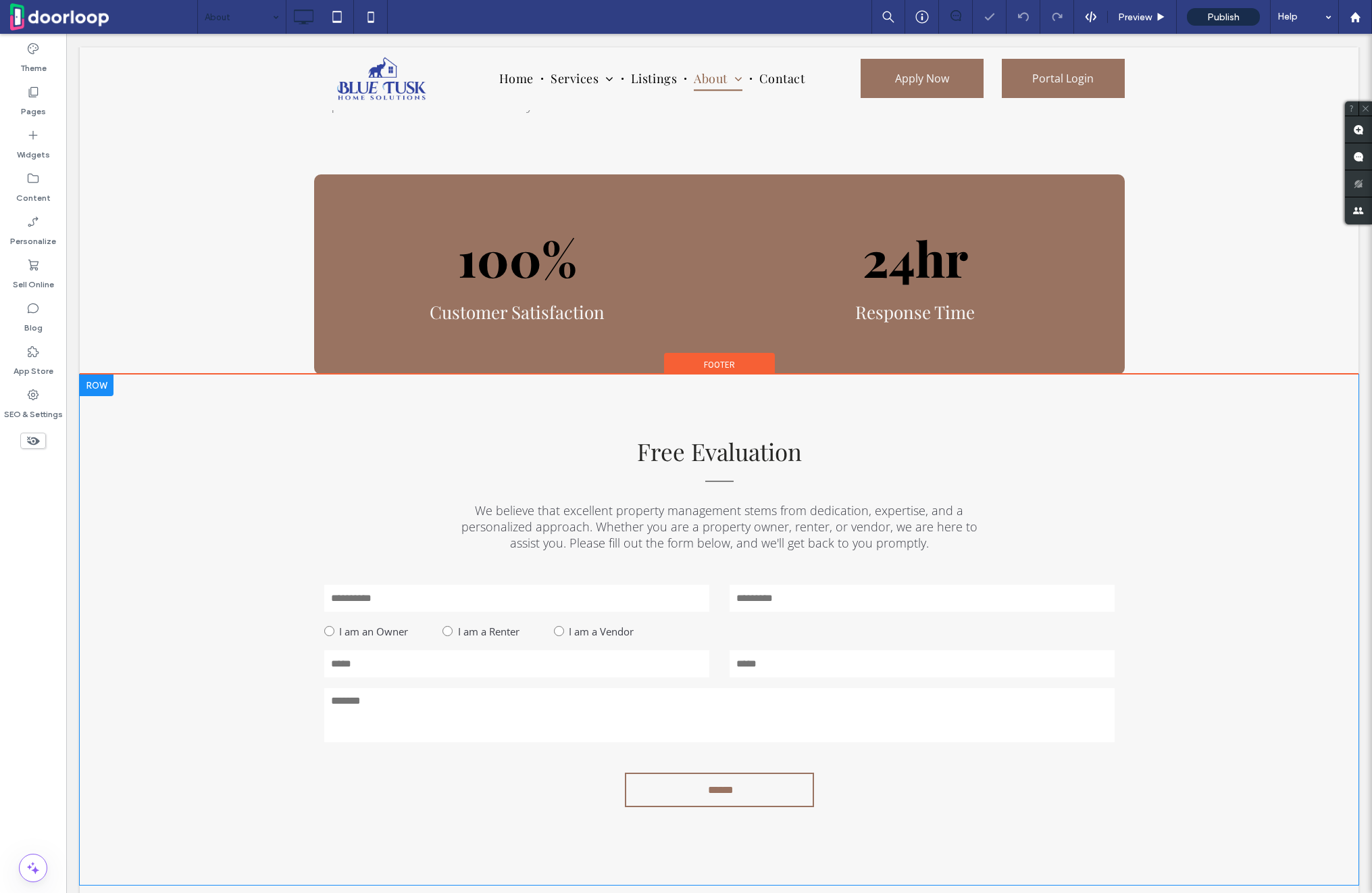
scroll to position [869, 0]
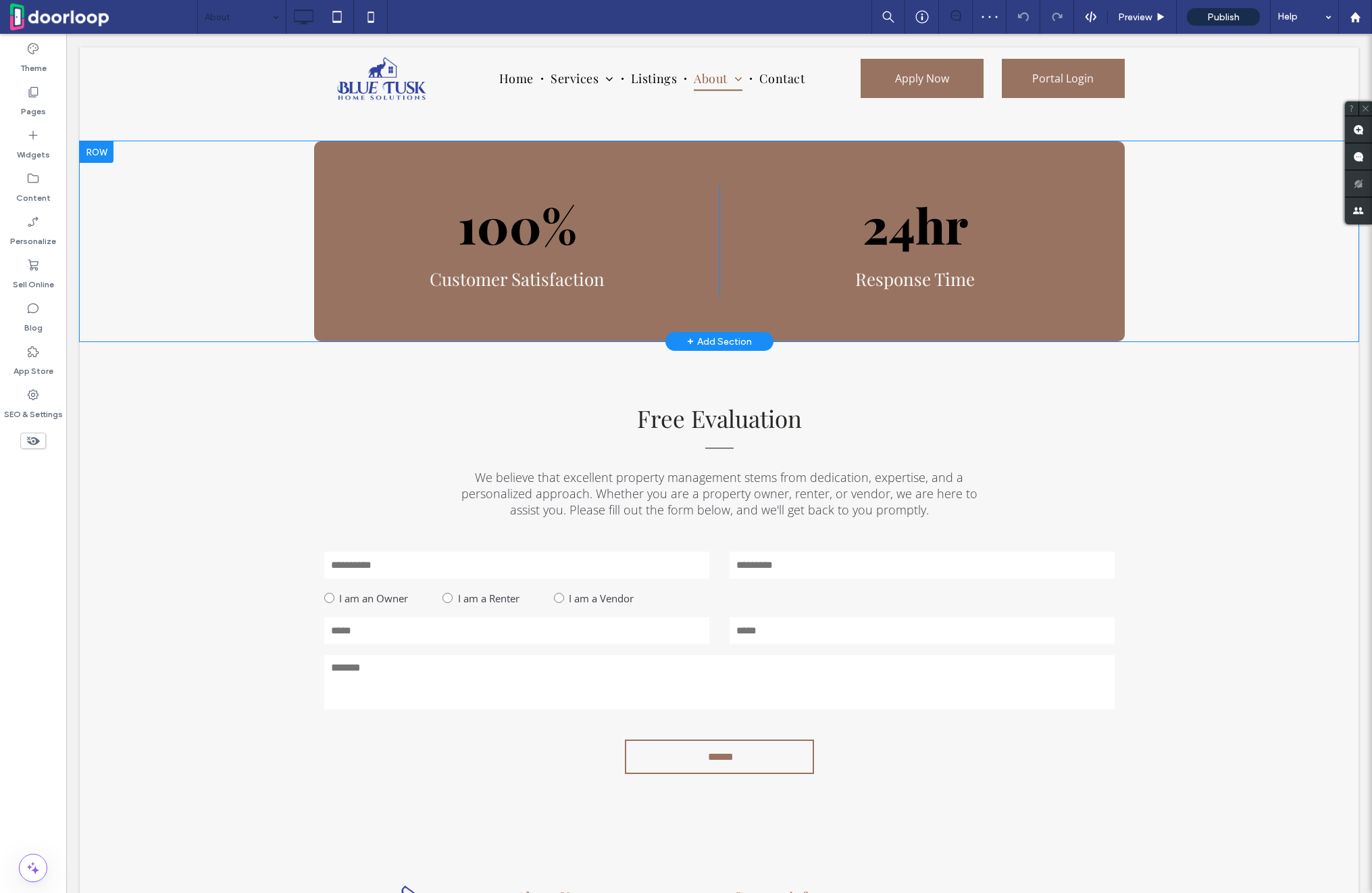
click at [103, 141] on div at bounding box center [96, 152] width 34 height 22
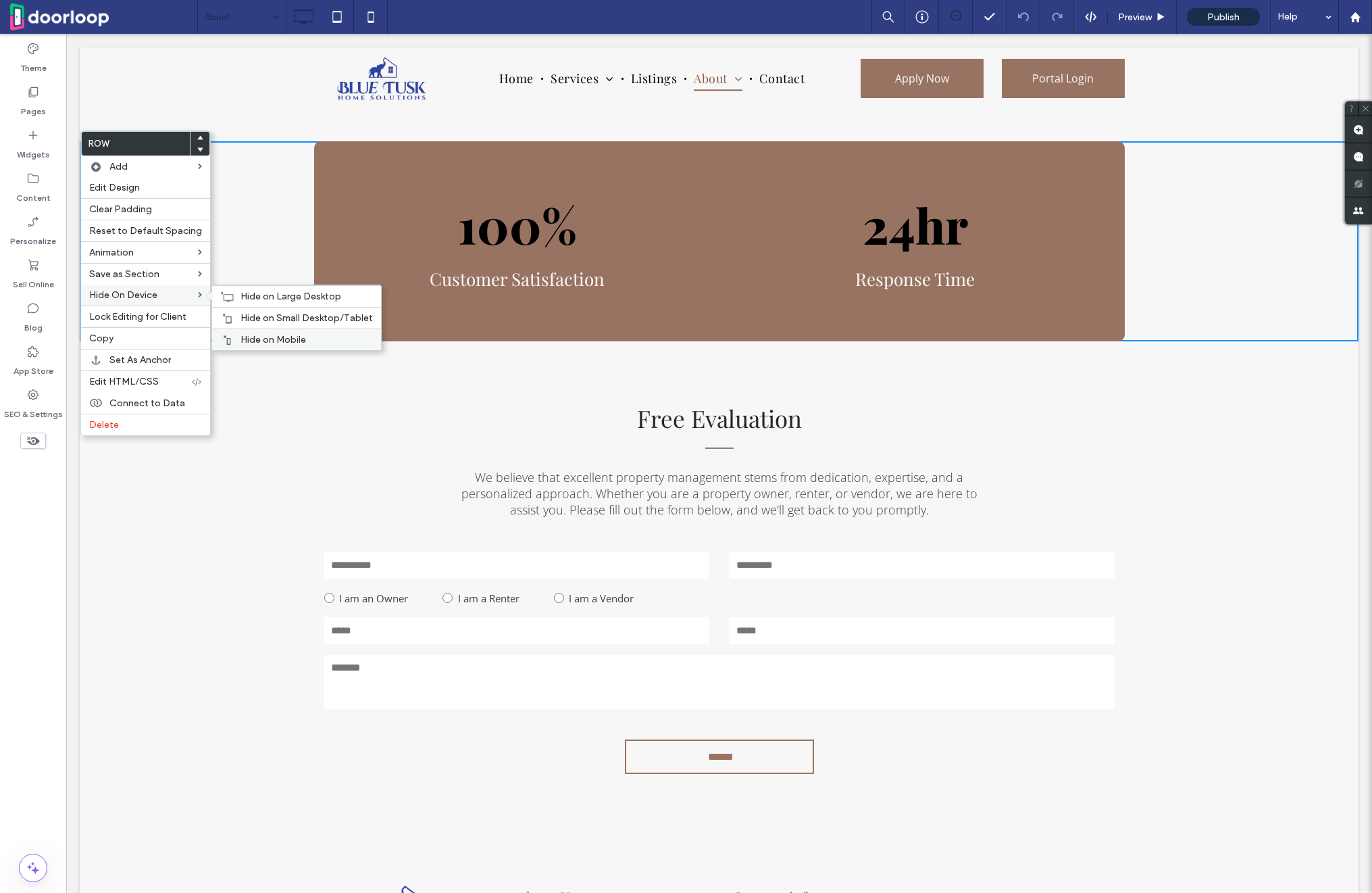
click at [287, 336] on span "Hide on Mobile" at bounding box center [273, 339] width 66 height 11
click at [287, 321] on span "Hide on Small Desktop/Tablet" at bounding box center [307, 318] width 133 height 11
click at [285, 289] on div "Hide on Large Desktop" at bounding box center [297, 296] width 169 height 22
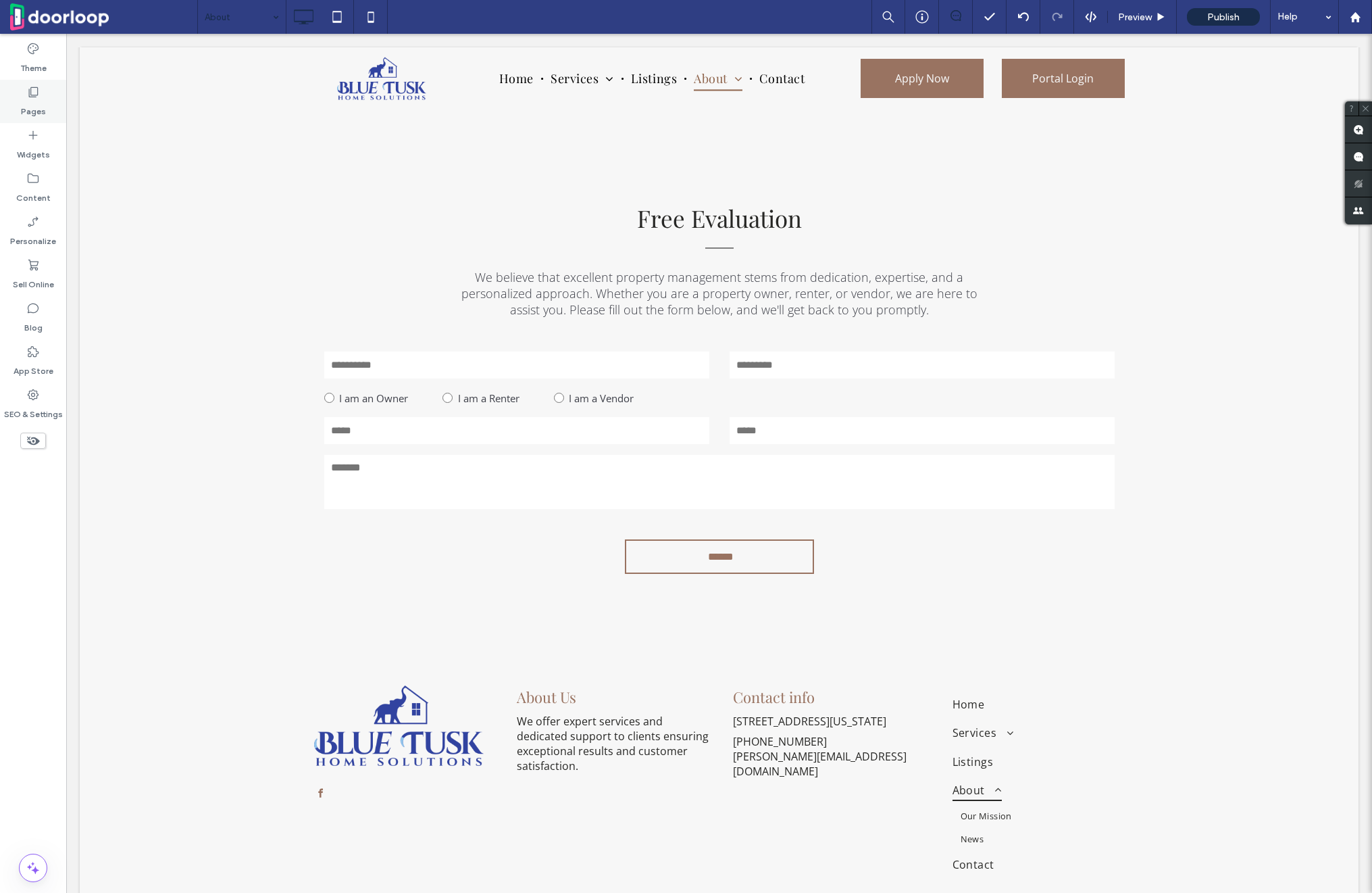
click at [25, 95] on div "Pages" at bounding box center [33, 101] width 66 height 43
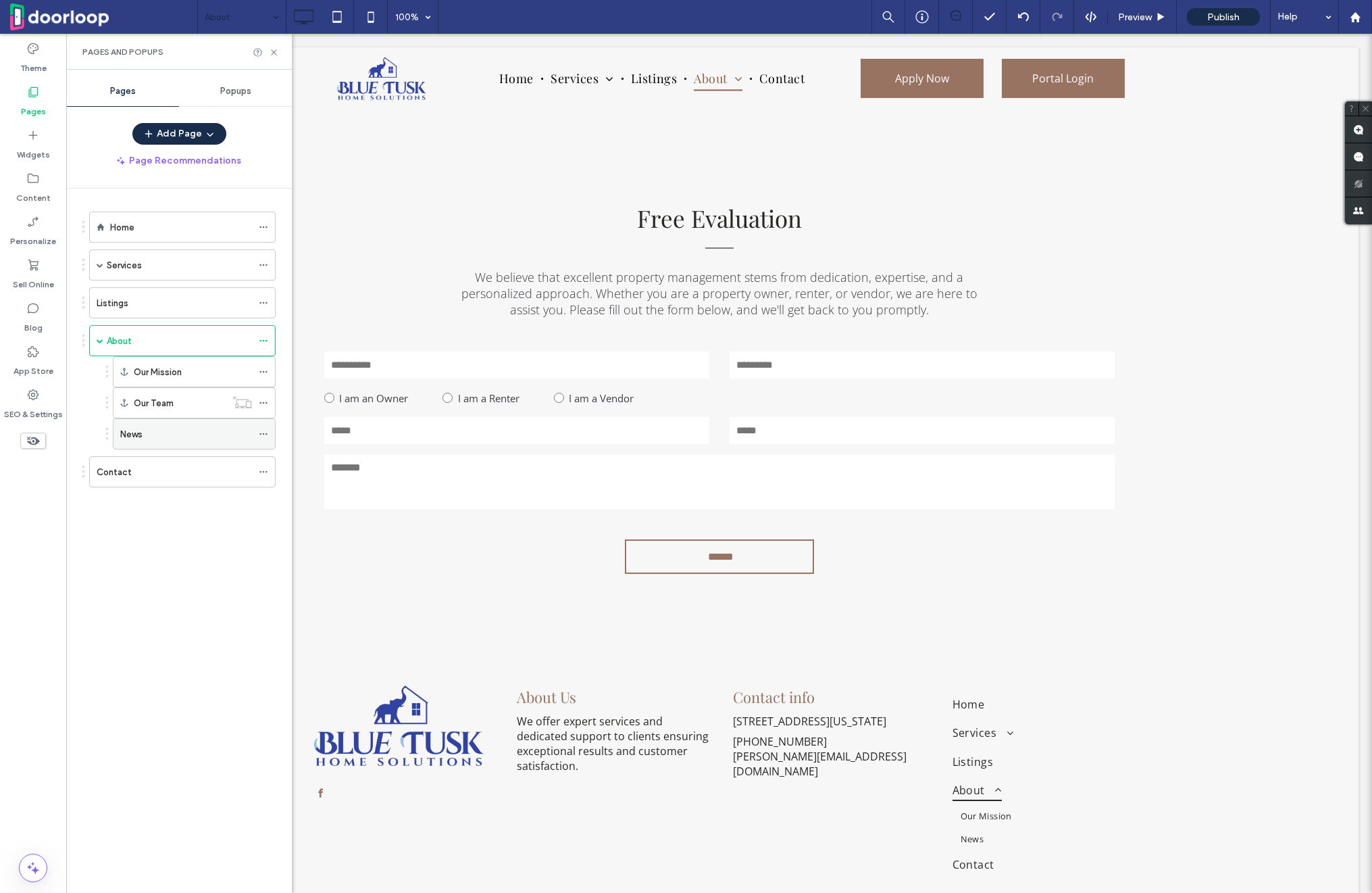
click at [263, 431] on icon at bounding box center [263, 433] width 9 height 9
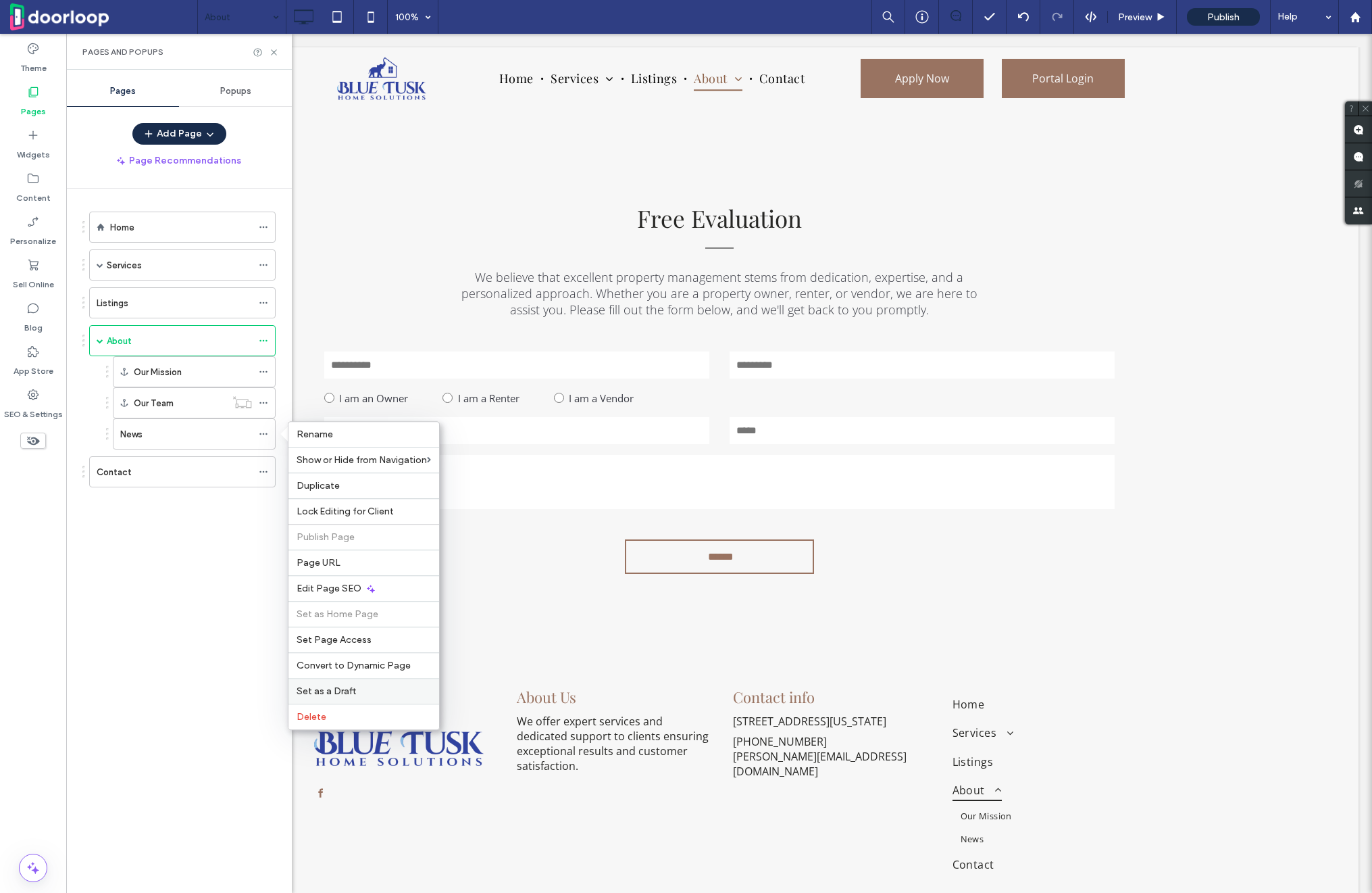
click at [363, 692] on label "Set as a Draft" at bounding box center [364, 690] width 135 height 11
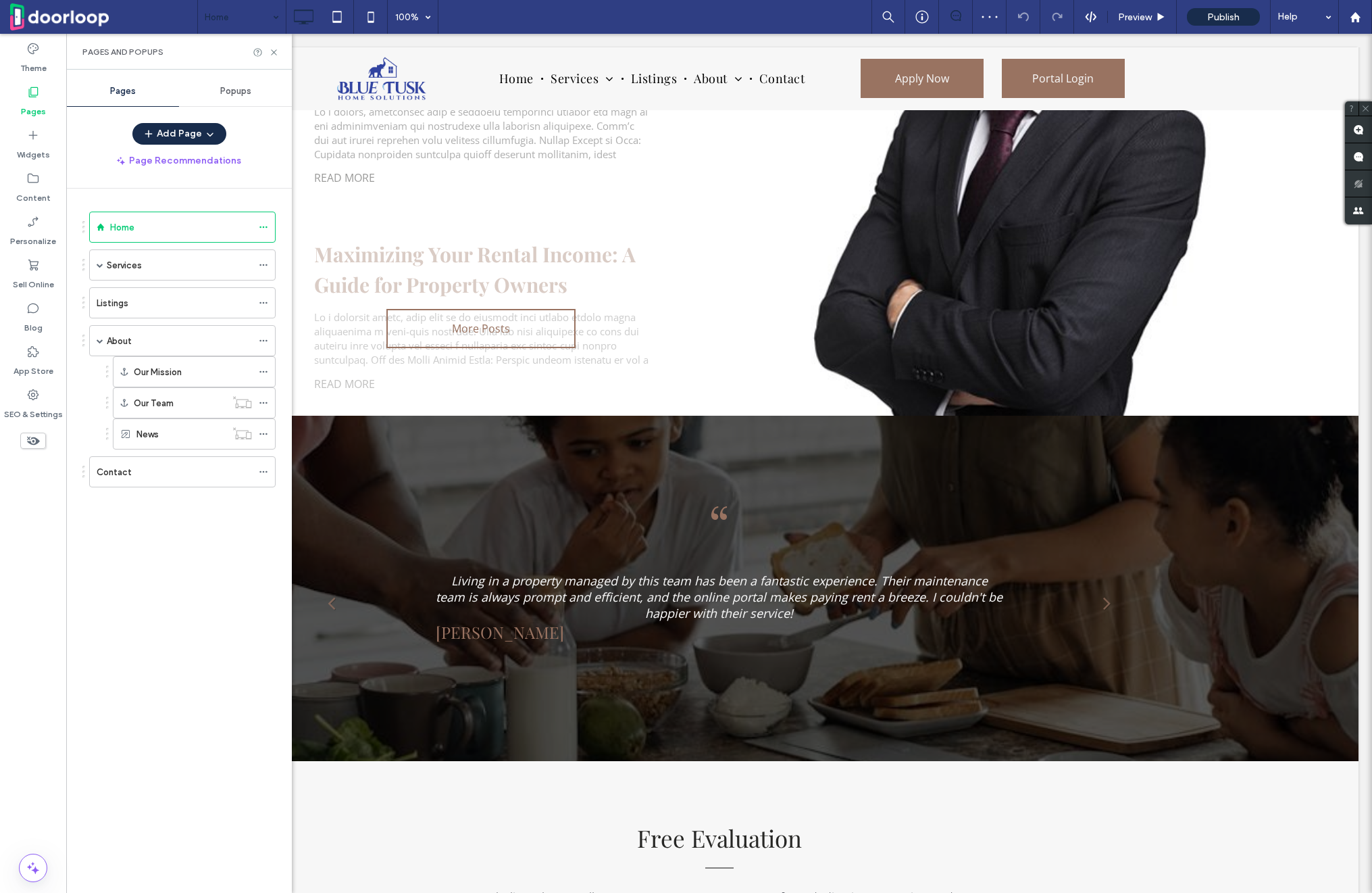
scroll to position [1343, 0]
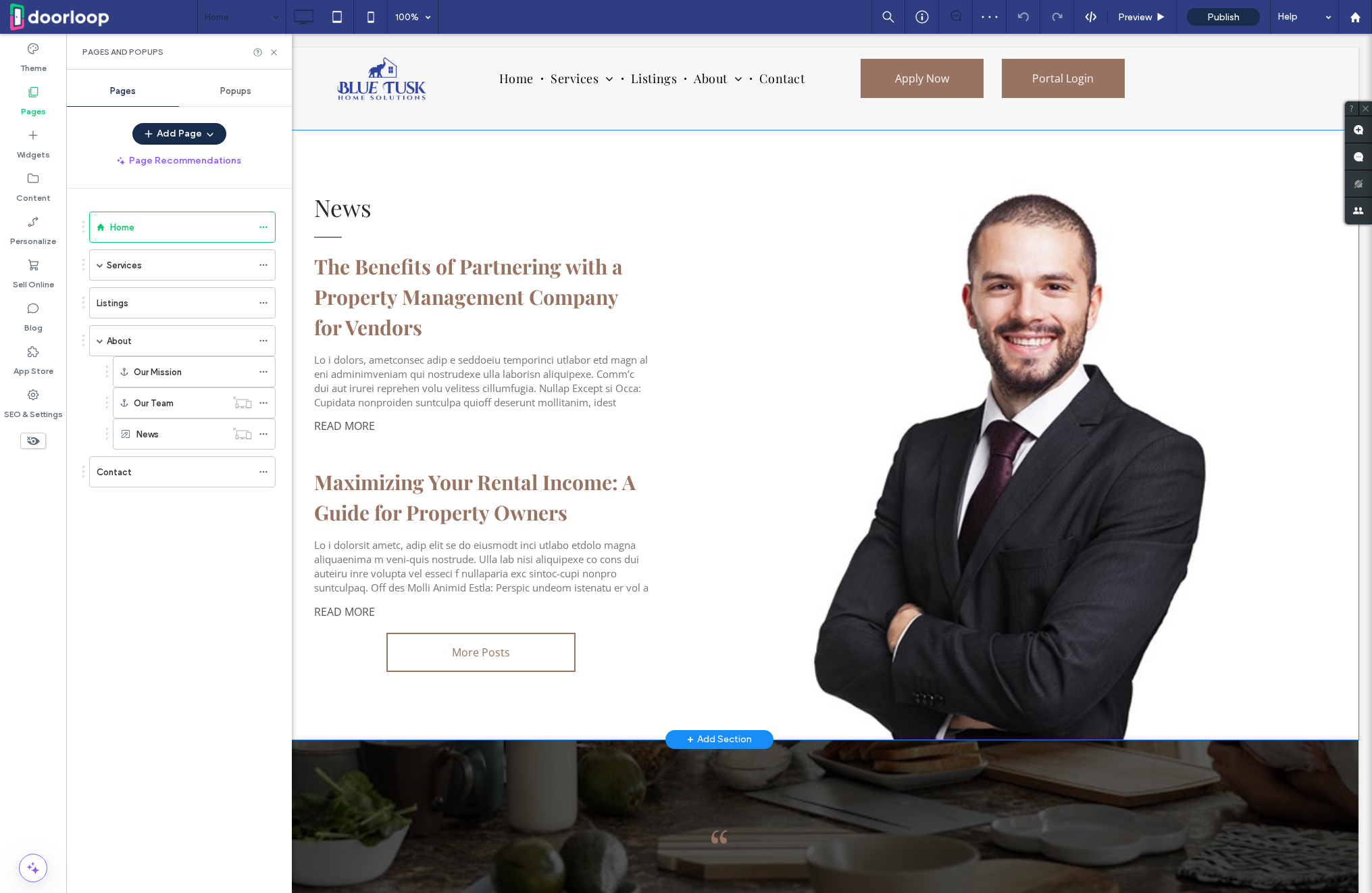
click at [708, 503] on div "News The Benefits of Partnering with a Property Management Company for Vendors …" at bounding box center [719, 435] width 811 height 500
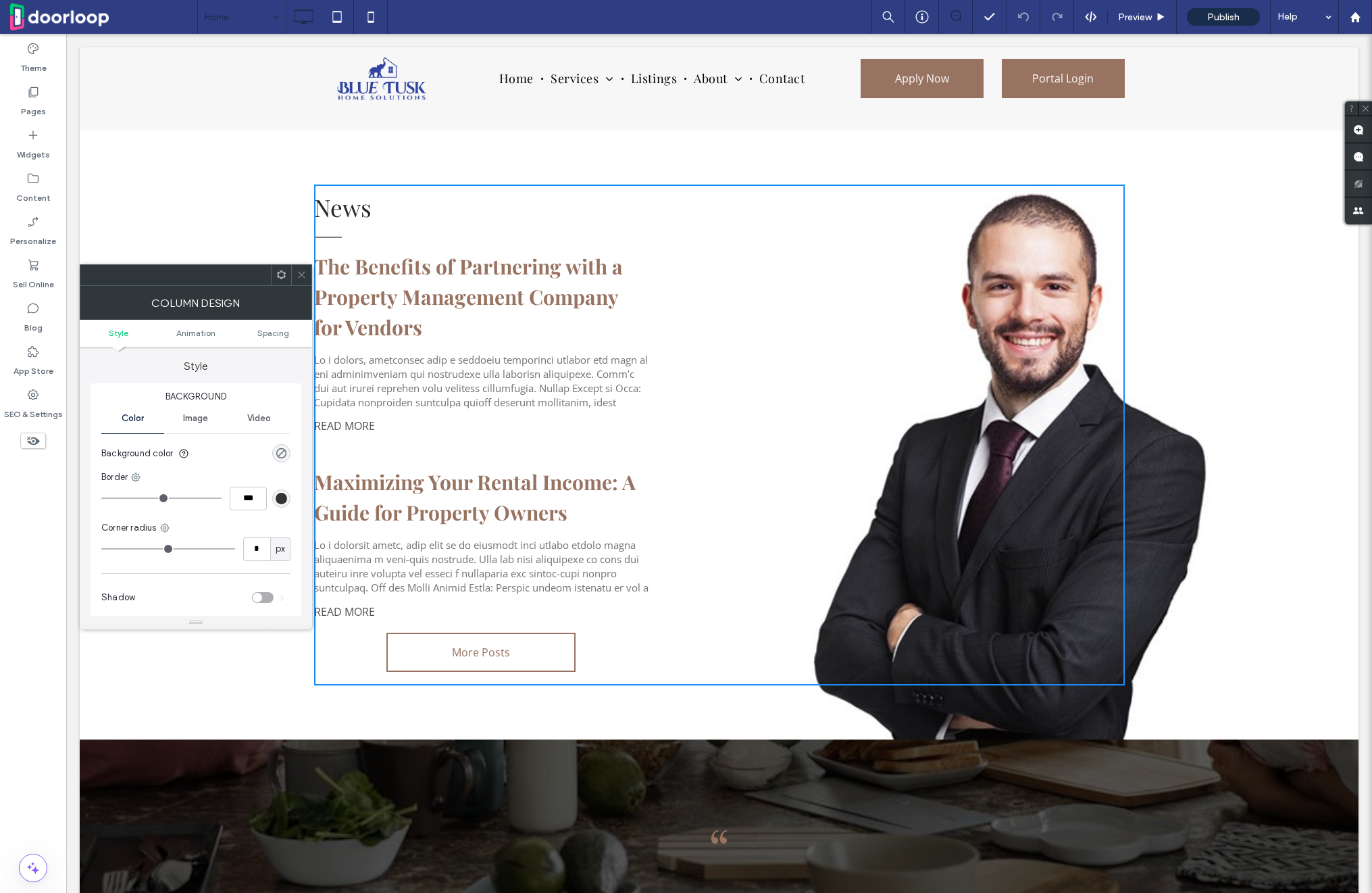
click at [123, 195] on div "News The Benefits of Partnering with a Property Management Company for Vendors …" at bounding box center [718, 435] width 1279 height 609
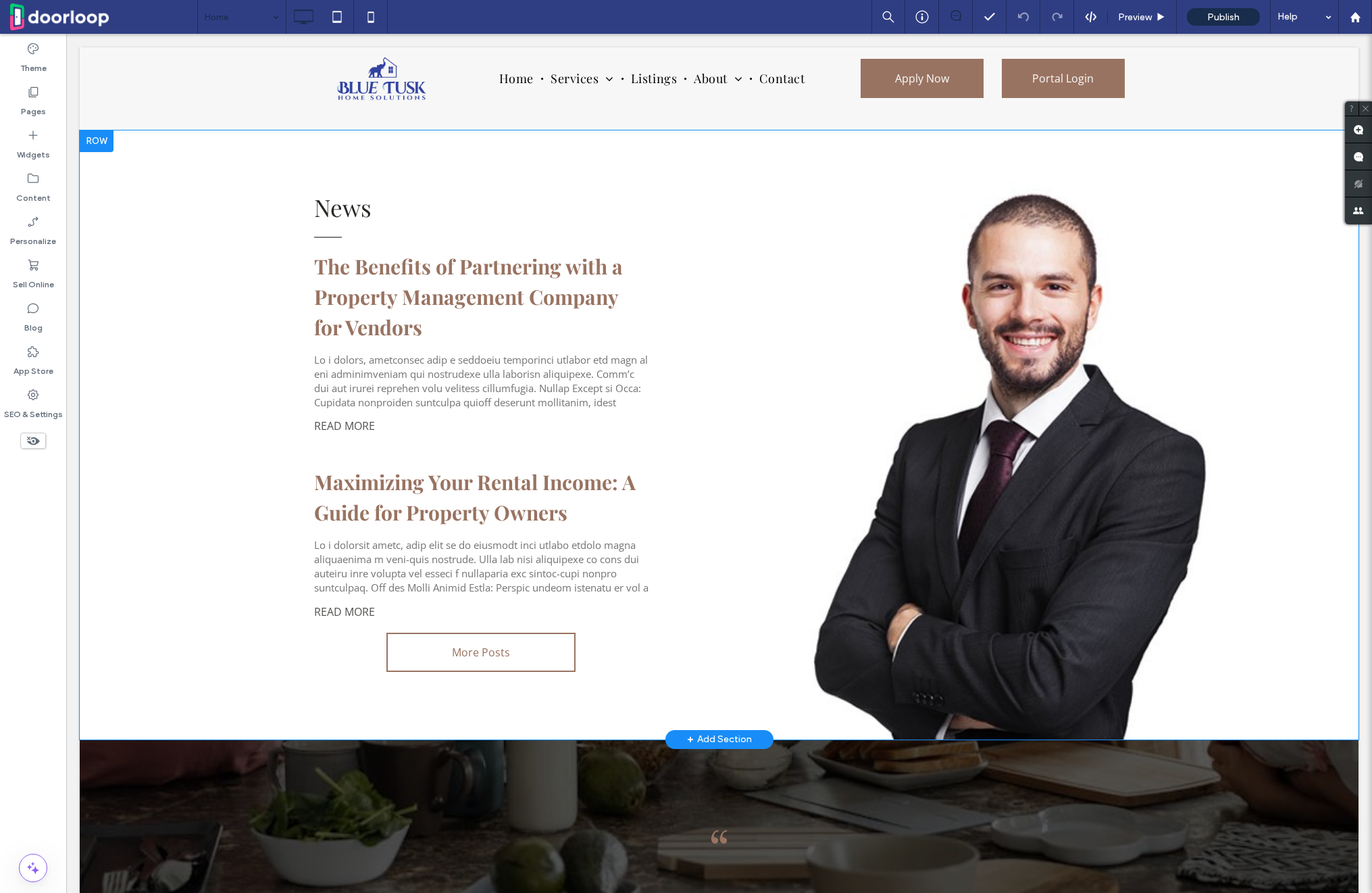
click at [85, 135] on div at bounding box center [96, 141] width 34 height 22
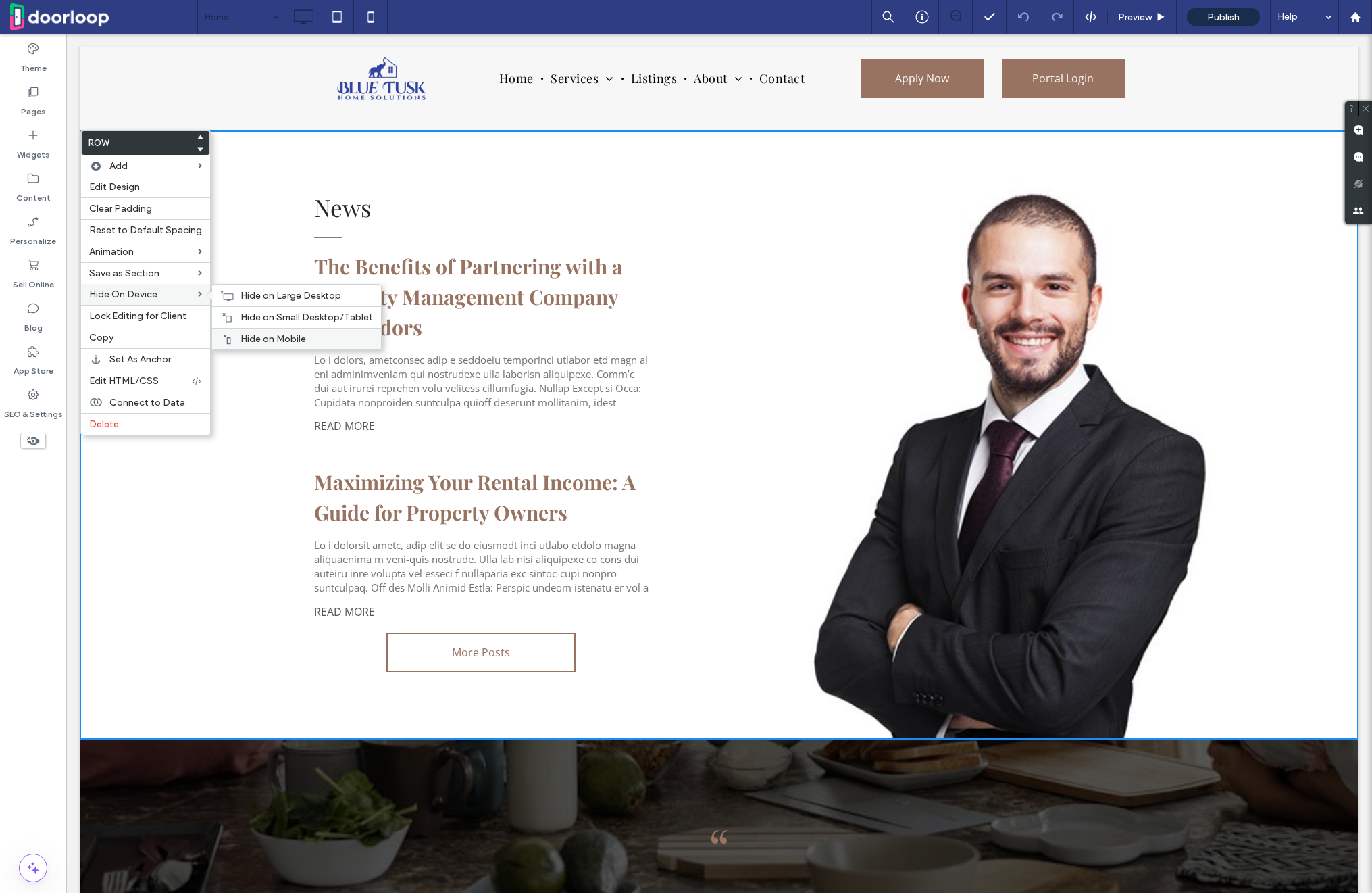
click at [279, 331] on div "Hide on Mobile" at bounding box center [297, 338] width 169 height 22
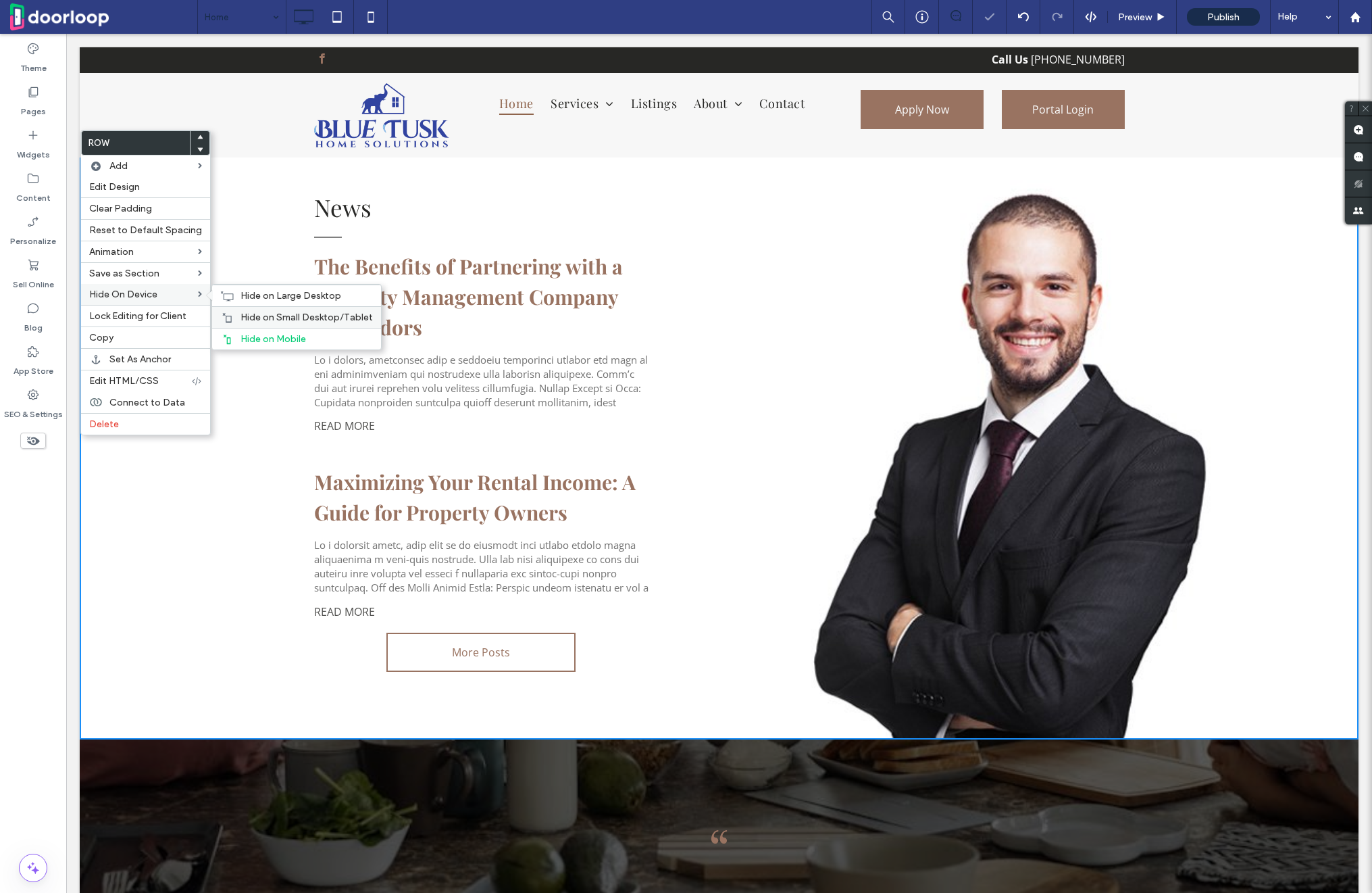
click at [279, 311] on span "Hide on Small Desktop/Tablet" at bounding box center [307, 317] width 133 height 11
click at [279, 301] on span "Hide on Large Desktop" at bounding box center [291, 295] width 101 height 11
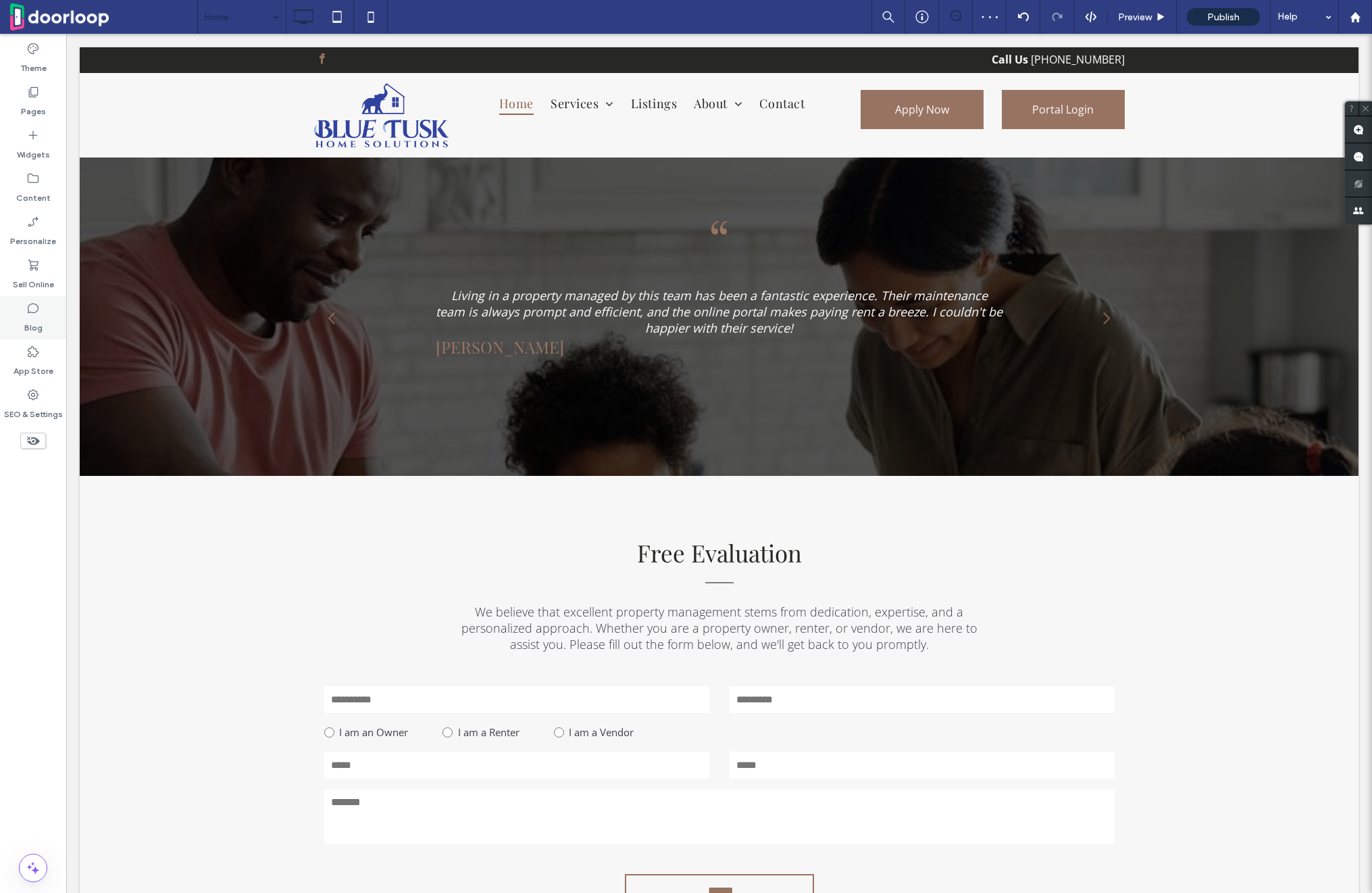
click at [32, 313] on icon at bounding box center [34, 308] width 14 height 14
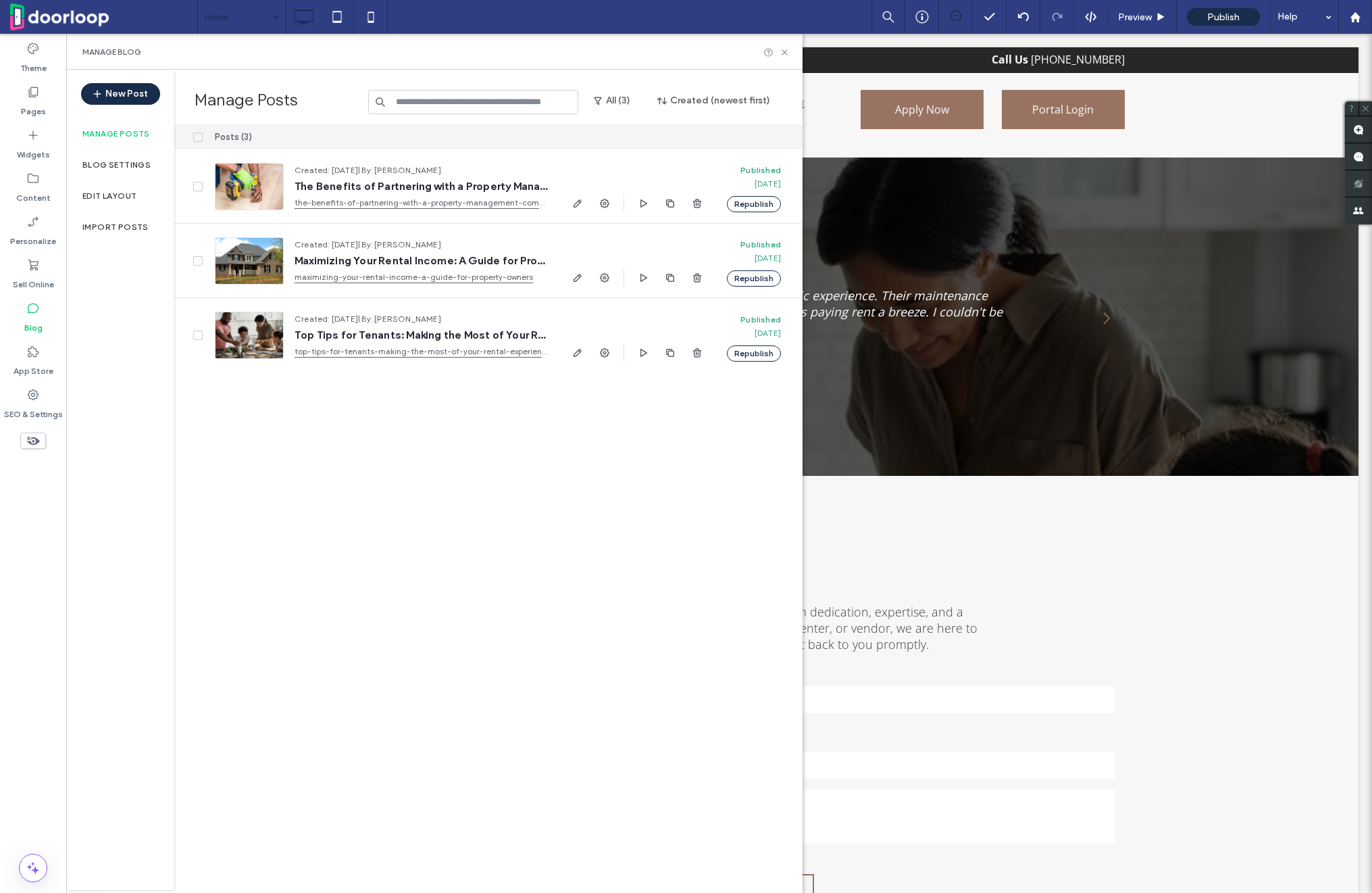
click at [193, 134] on span at bounding box center [197, 137] width 9 height 9
click at [664, 134] on button "Unpublish" at bounding box center [642, 137] width 60 height 16
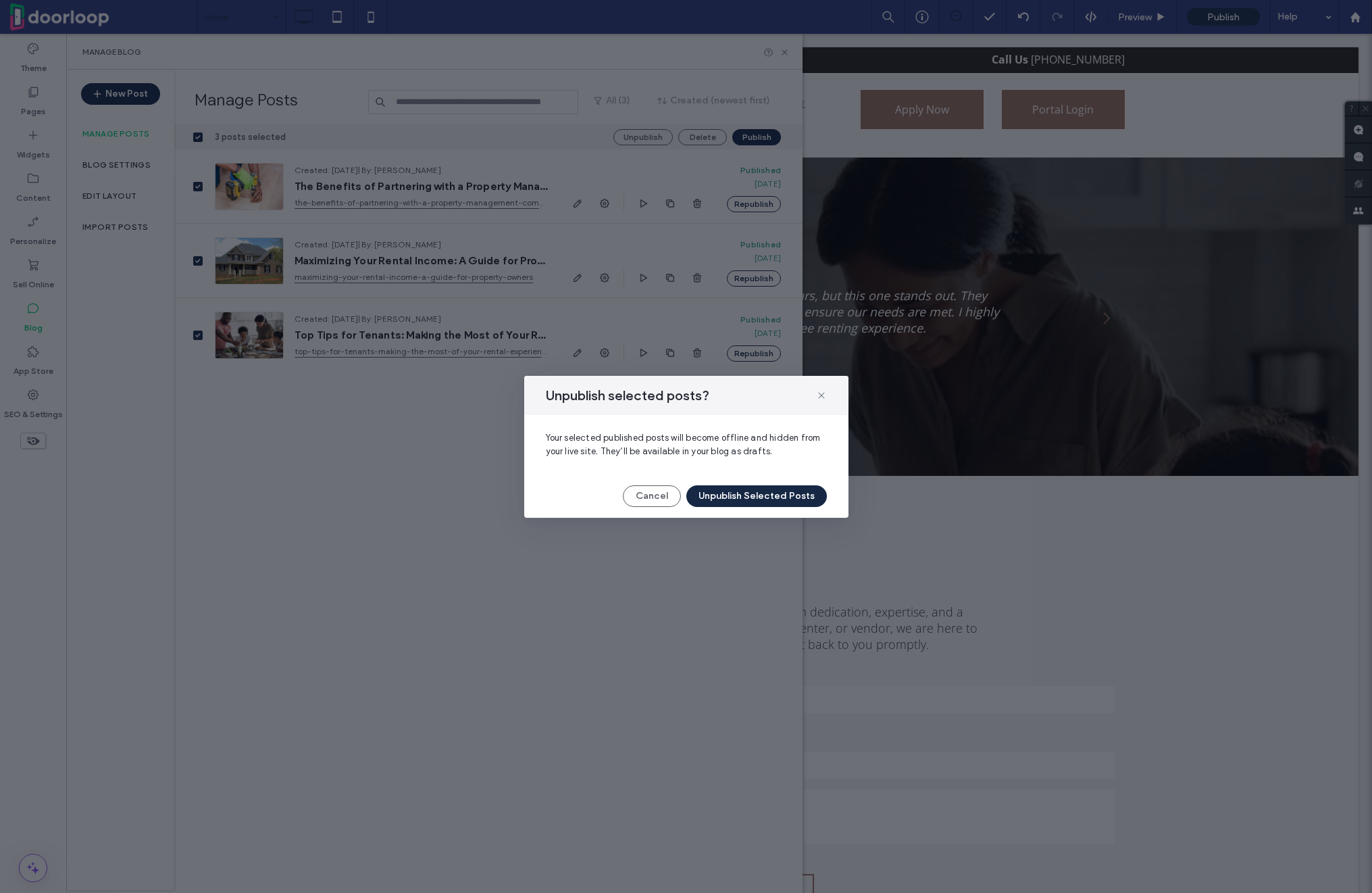
click at [764, 505] on button "Unpublish Selected Posts" at bounding box center [756, 495] width 141 height 22
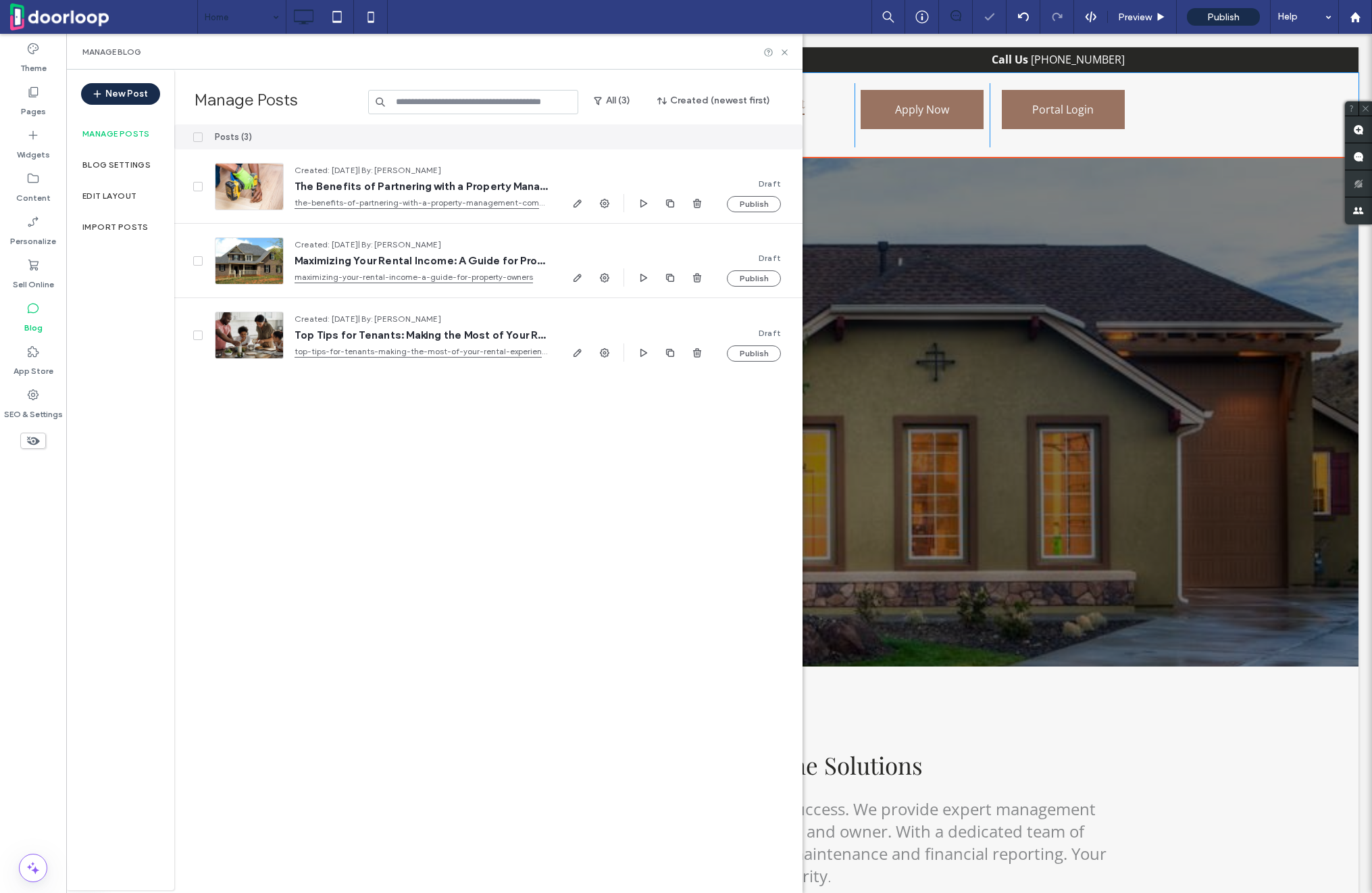
scroll to position [0, 0]
click at [783, 52] on icon at bounding box center [785, 53] width 10 height 10
